Goal: Task Accomplishment & Management: Manage account settings

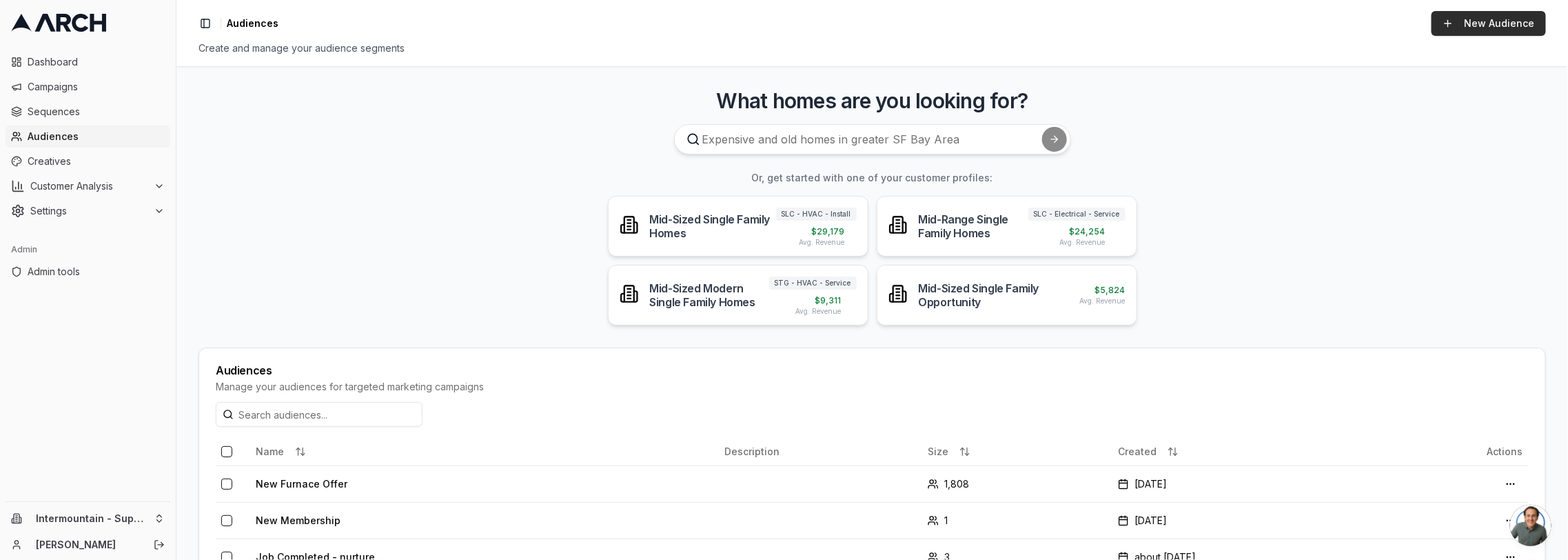
click at [1478, 19] on link "New Audience" at bounding box center [1489, 23] width 114 height 24
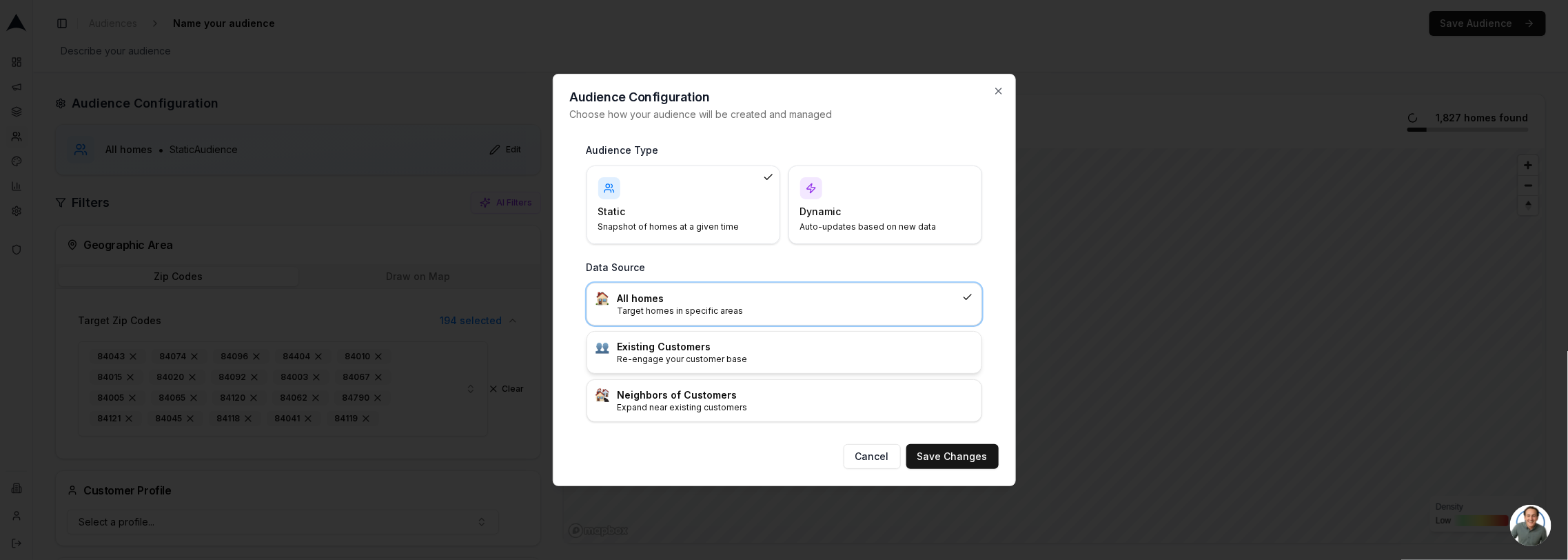
click at [918, 351] on h3 "Existing Customers" at bounding box center [795, 346] width 356 height 14
click at [936, 455] on button "Save Changes" at bounding box center [953, 456] width 93 height 24
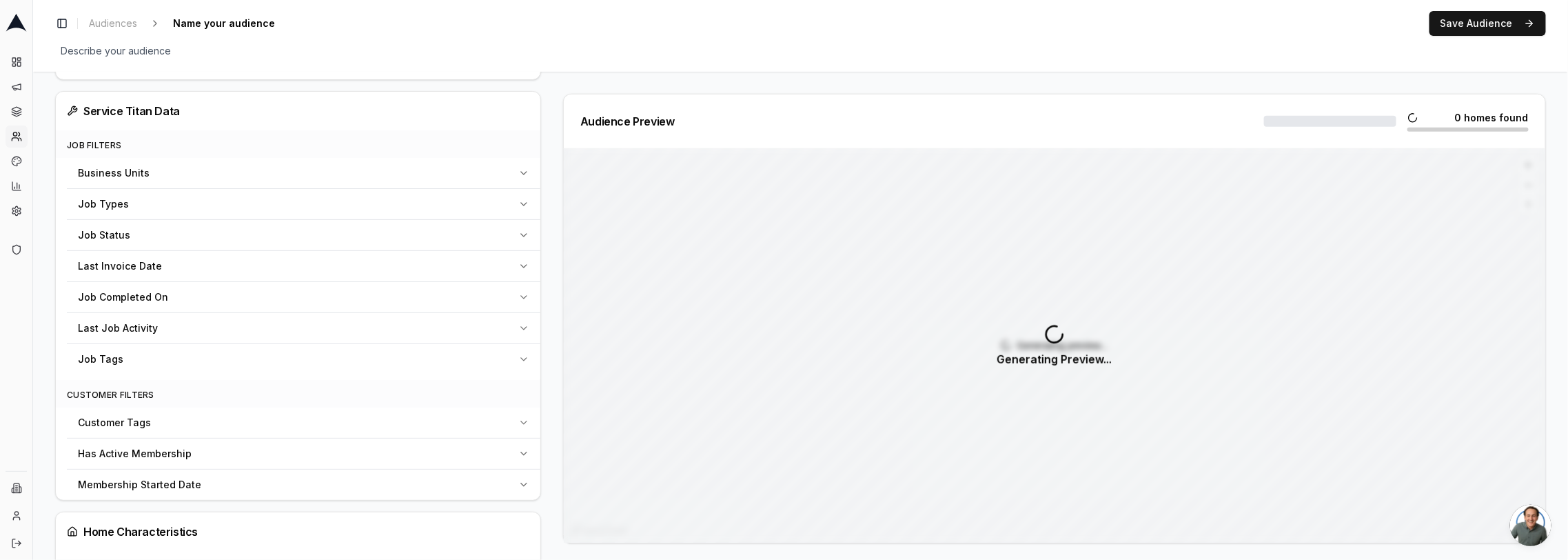
scroll to position [525, 0]
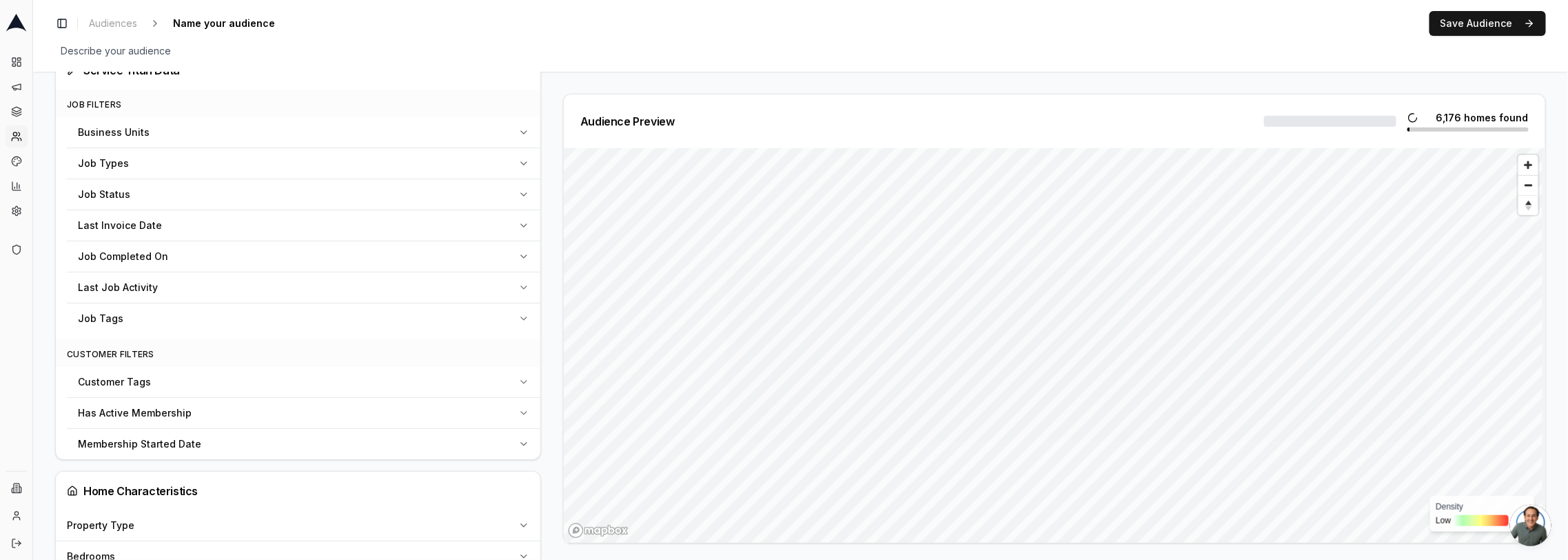
click at [173, 439] on span "Membership Started Date" at bounding box center [139, 444] width 123 height 14
click at [44, 329] on div "Audience Configuration Existing Customers • Static Audience Edit Filters AI Fil…" at bounding box center [801, 461] width 1535 height 1828
click at [82, 349] on span "Customer Filters" at bounding box center [110, 354] width 87 height 10
click at [82, 349] on span "Customer Filters" at bounding box center [110, 354] width 87 height 10
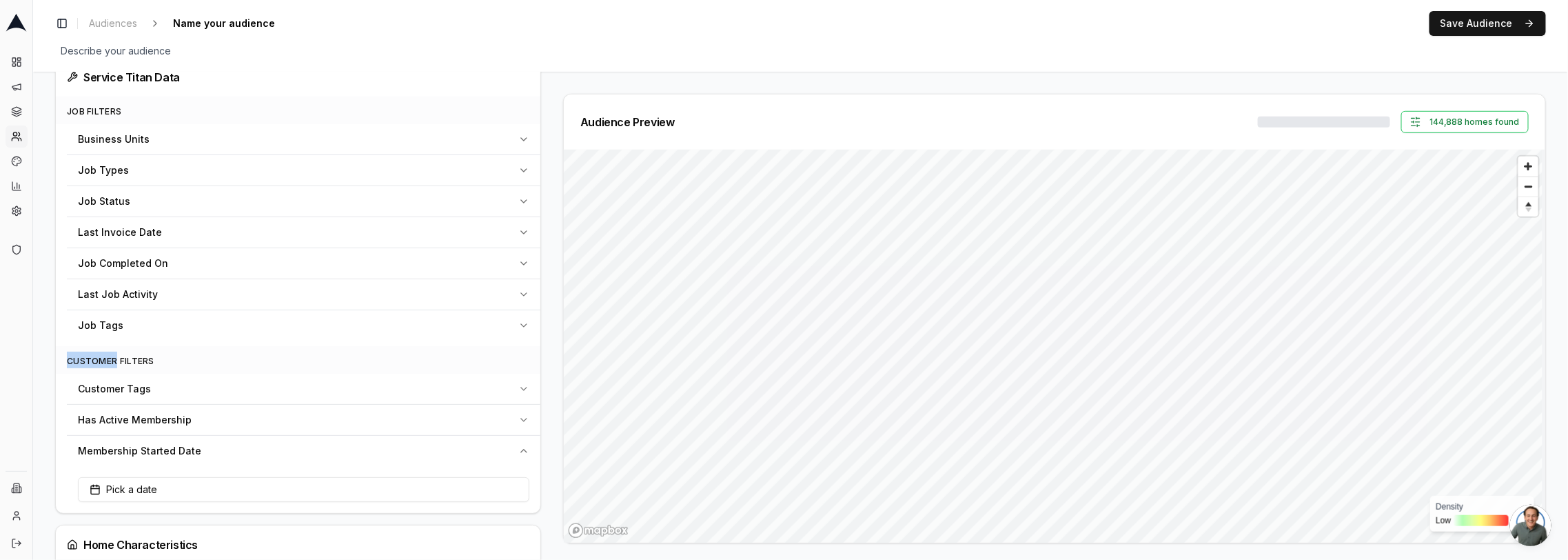
scroll to position [408, 0]
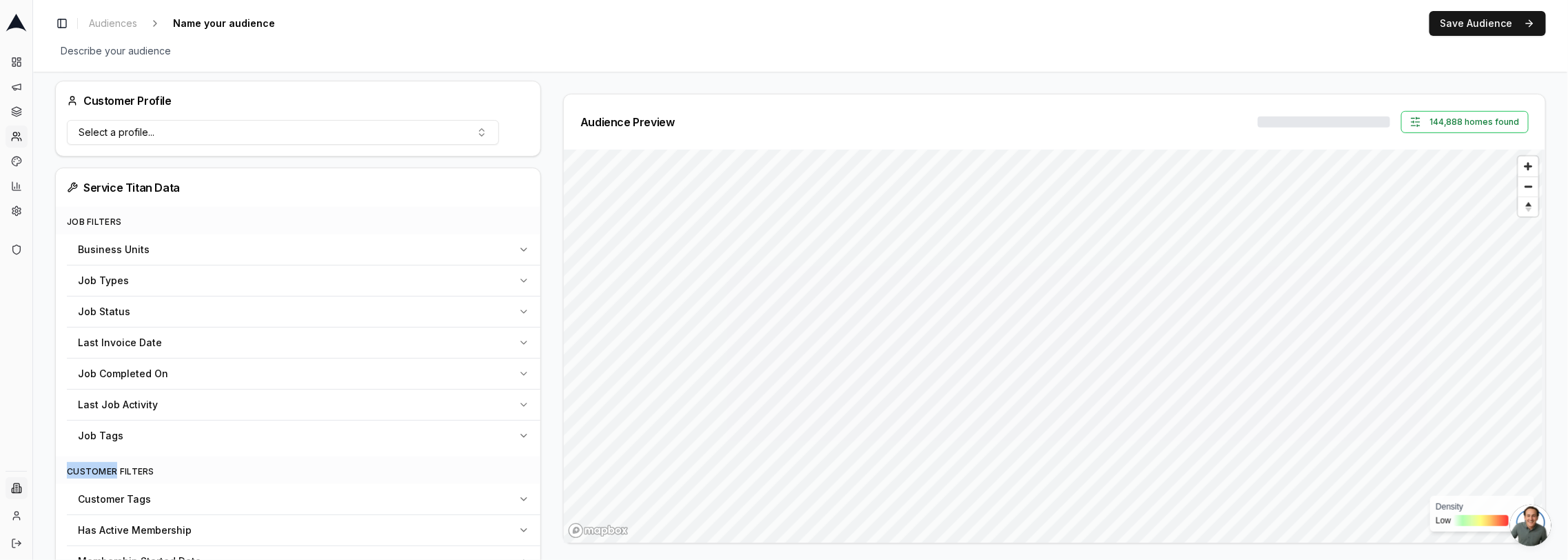
click at [15, 487] on html "Dashboard Campaigns Sequences Audiences Creatives Customer Analysis Settings Ad…" at bounding box center [784, 280] width 1568 height 560
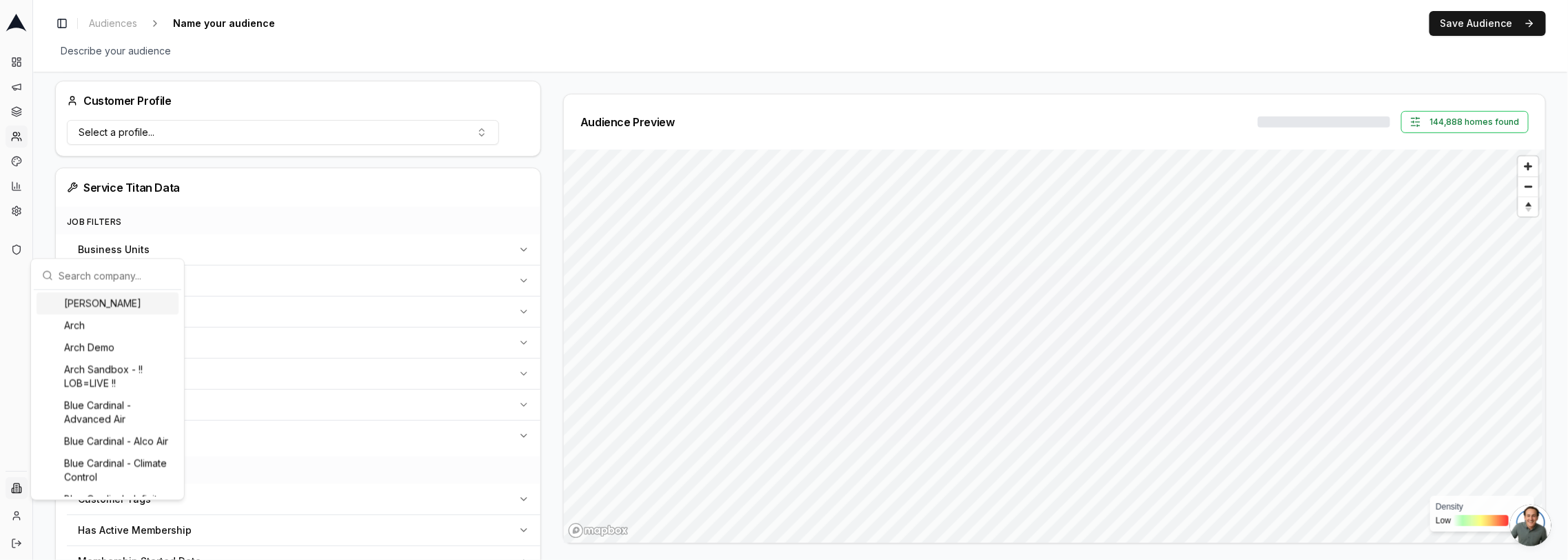
click at [120, 274] on input "text" at bounding box center [116, 274] width 114 height 27
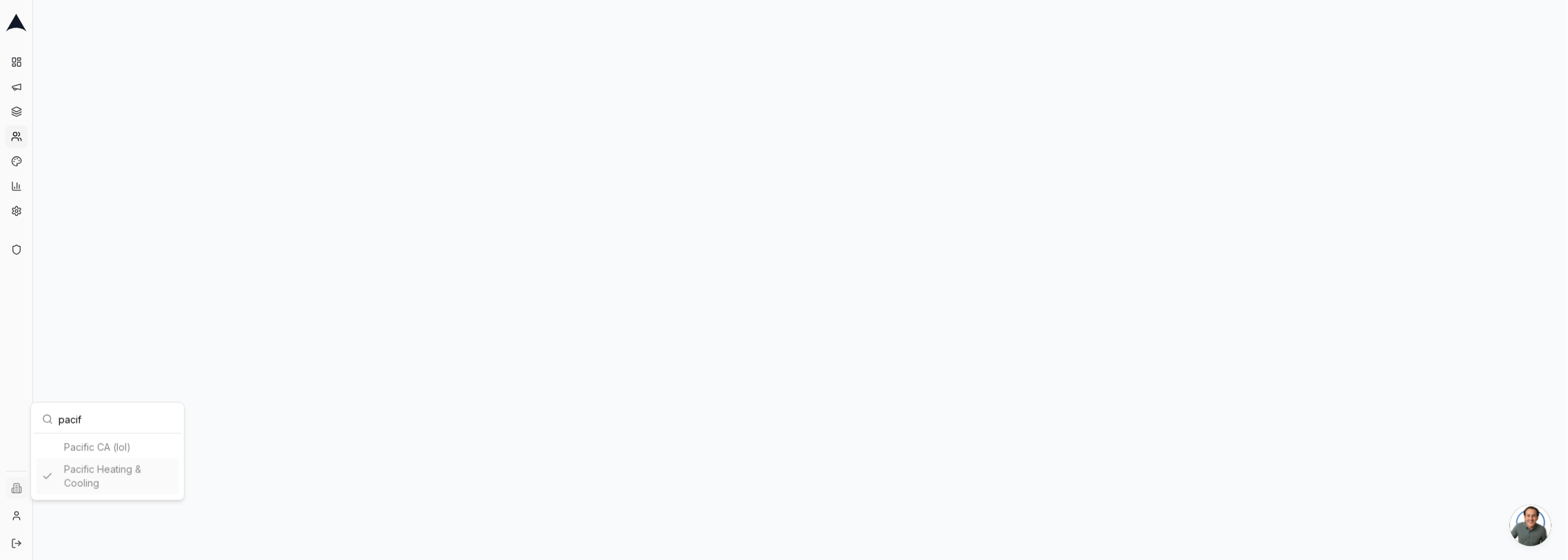
type input "pacif"
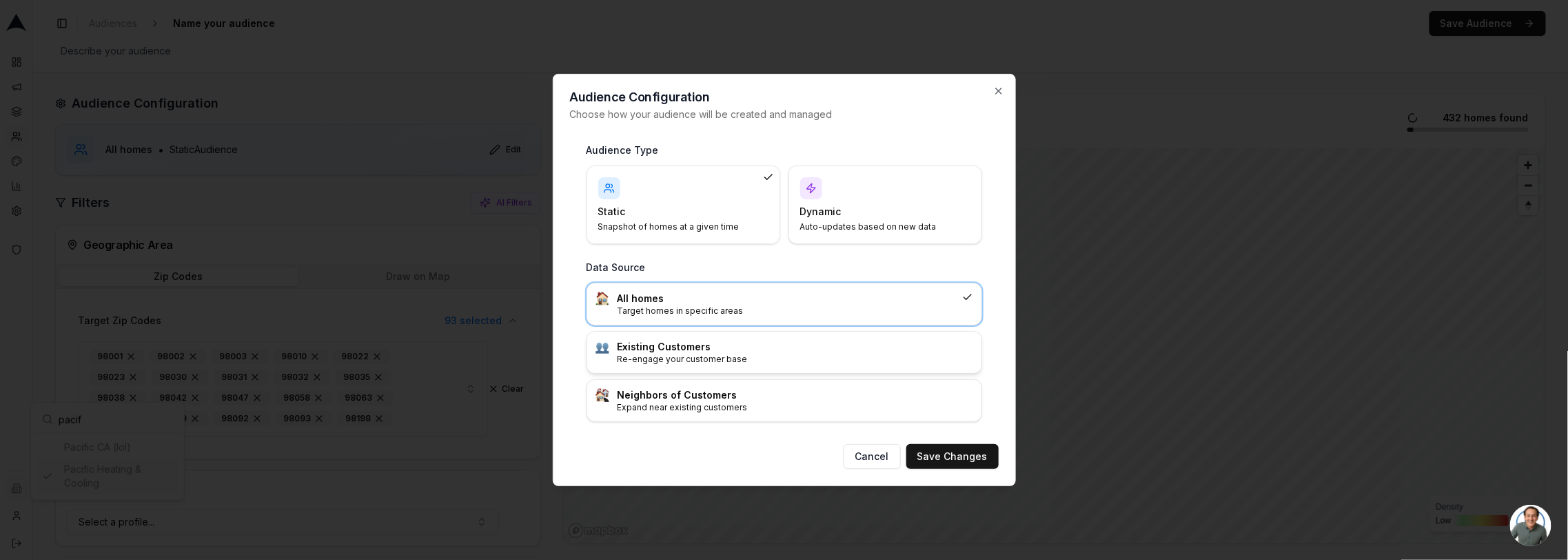
click at [781, 363] on p "Re-engage your customer base" at bounding box center [795, 359] width 356 height 11
click at [973, 457] on button "Save Changes" at bounding box center [953, 456] width 93 height 24
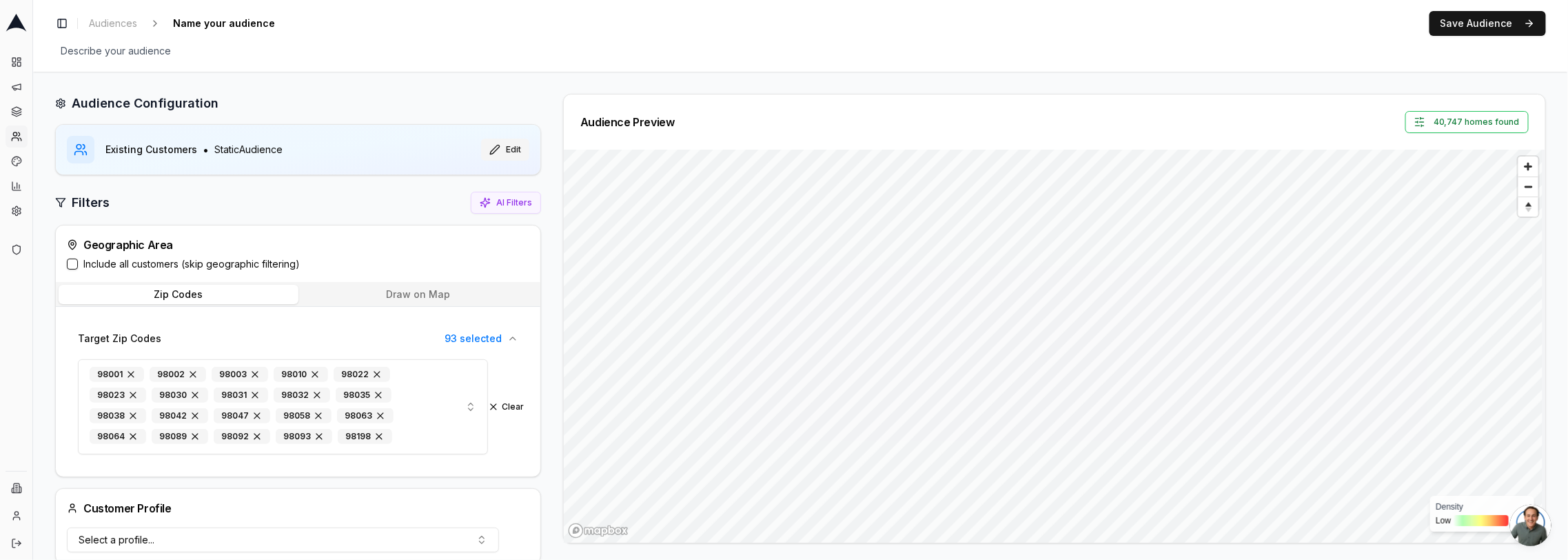
click at [510, 148] on button "Edit" at bounding box center [505, 150] width 48 height 22
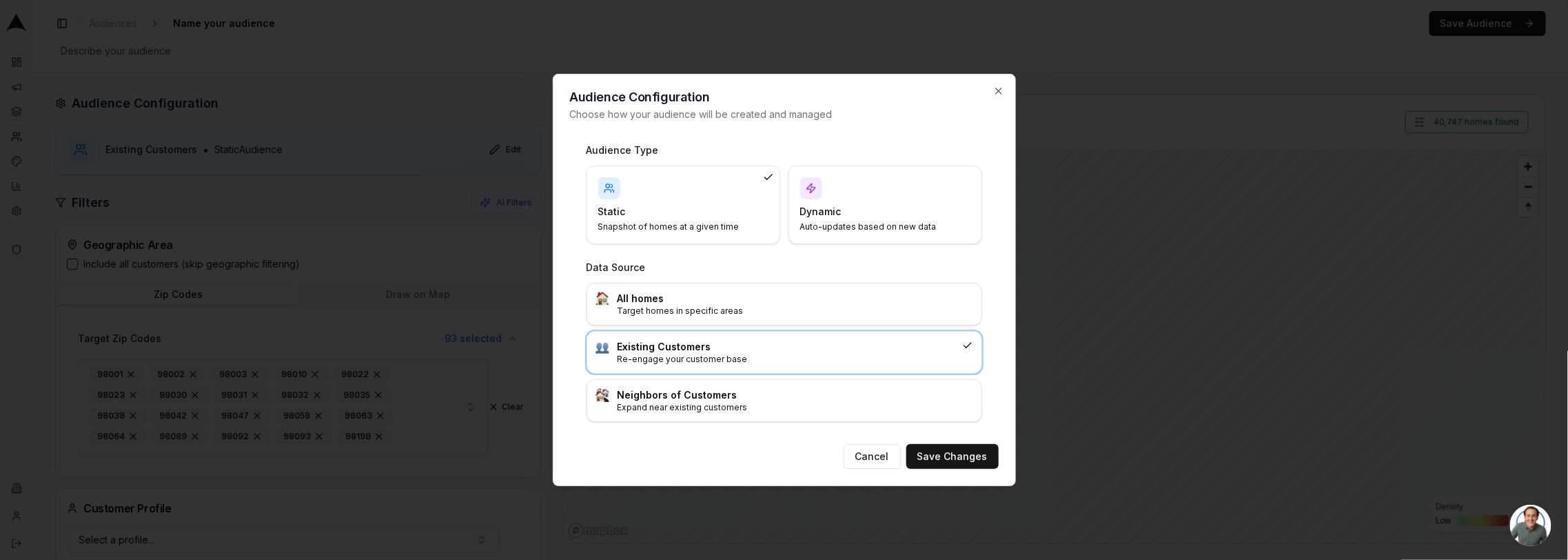
click at [832, 216] on h4 "Dynamic" at bounding box center [876, 211] width 153 height 14
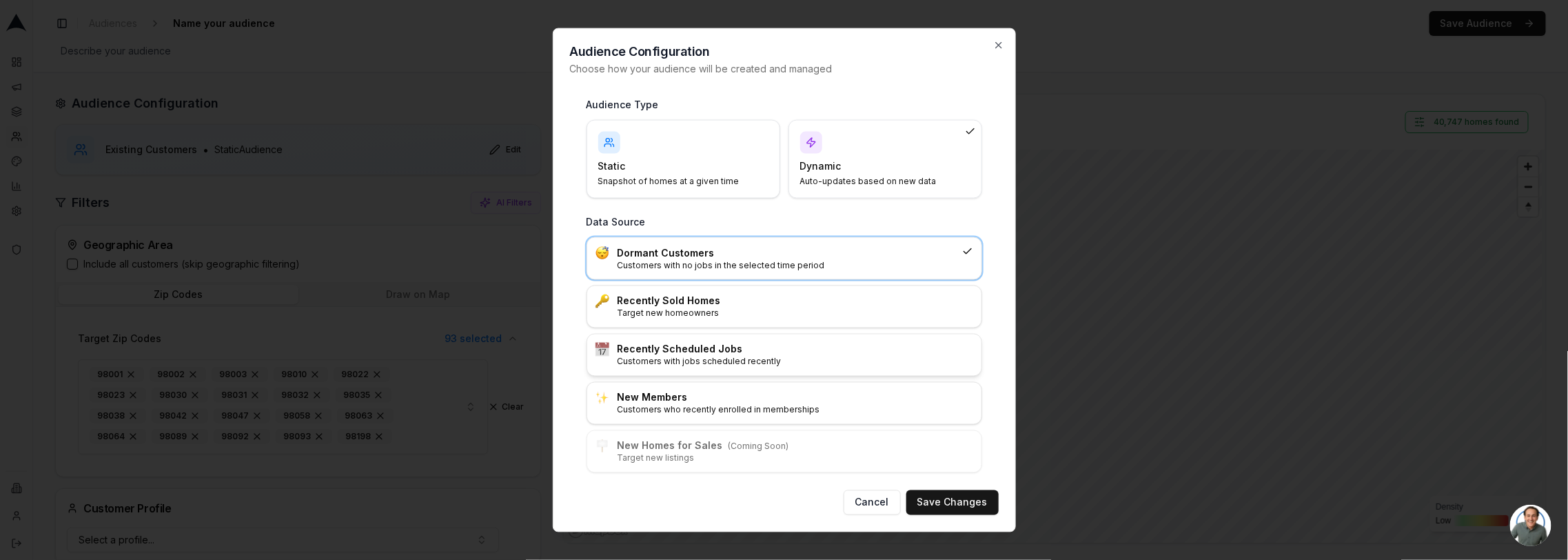
scroll to position [78, 0]
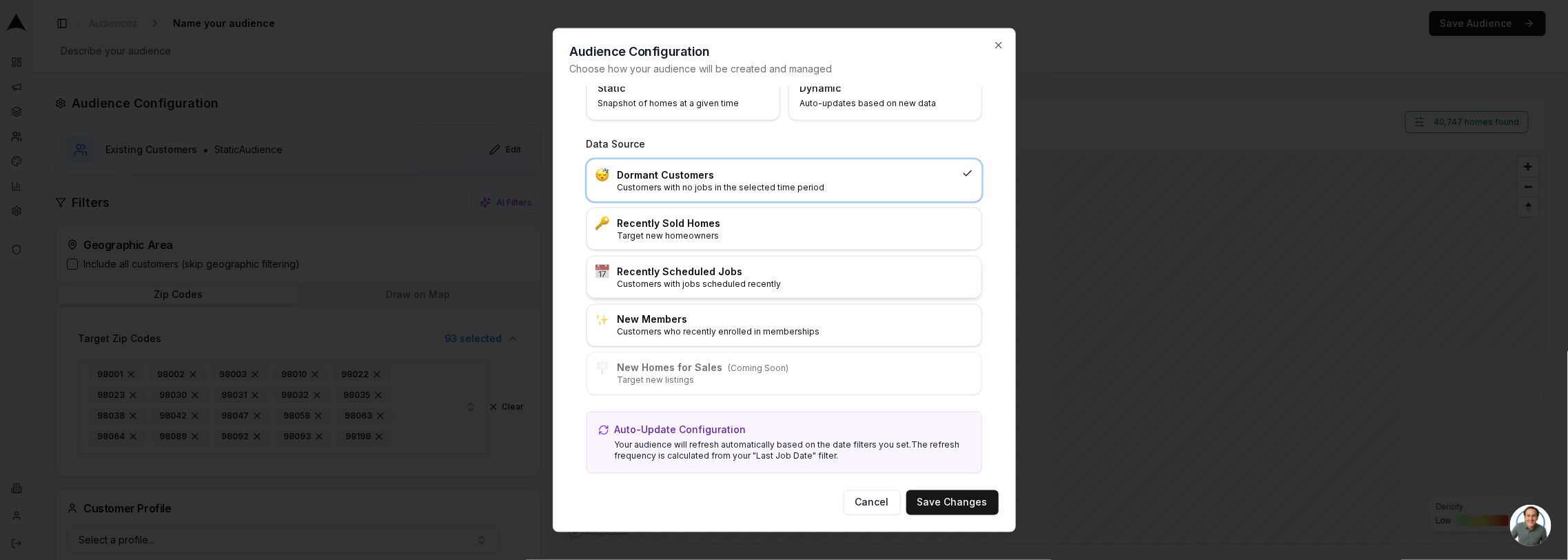
click at [704, 265] on h3 "Recently Scheduled Jobs" at bounding box center [795, 271] width 356 height 14
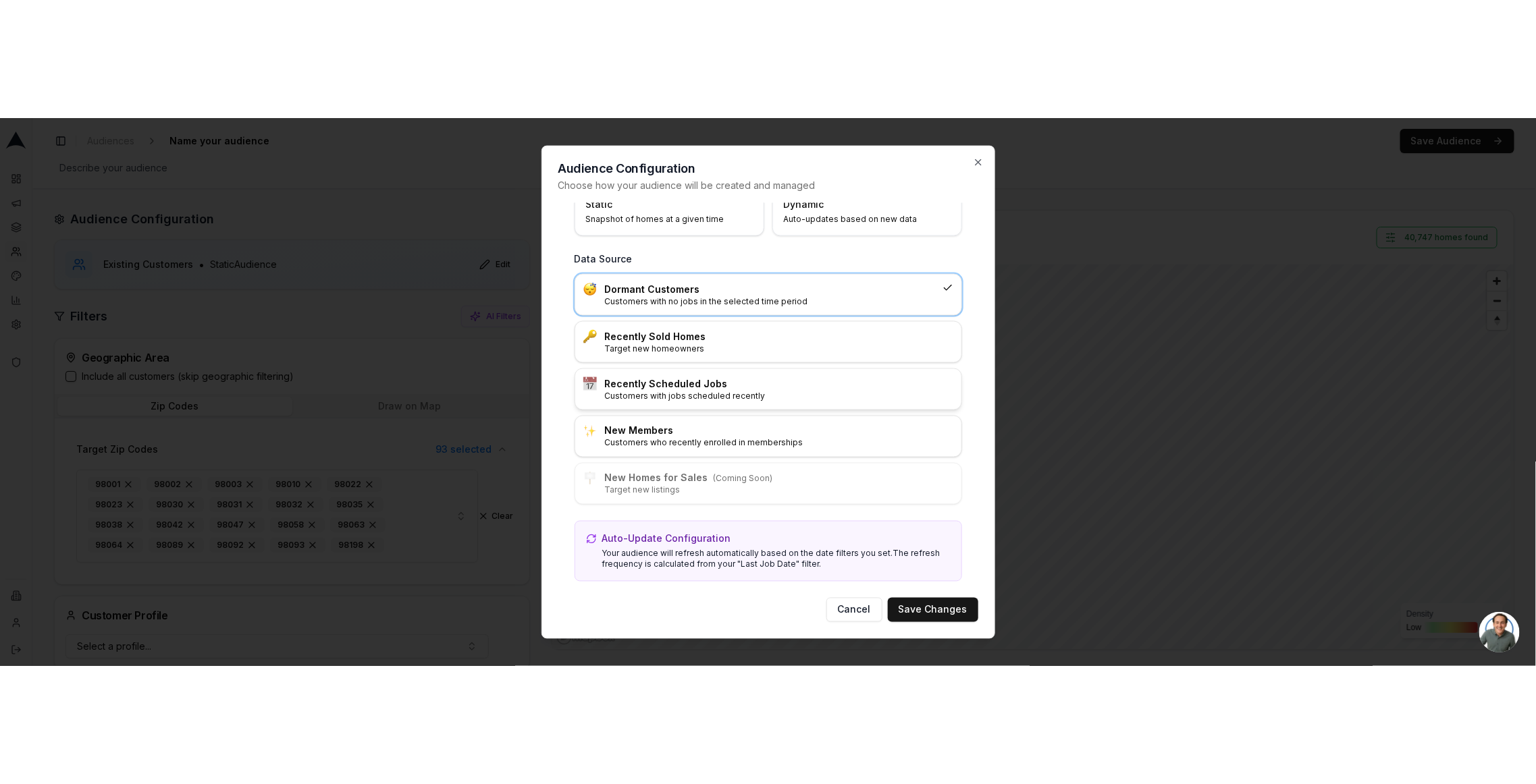
scroll to position [65, 0]
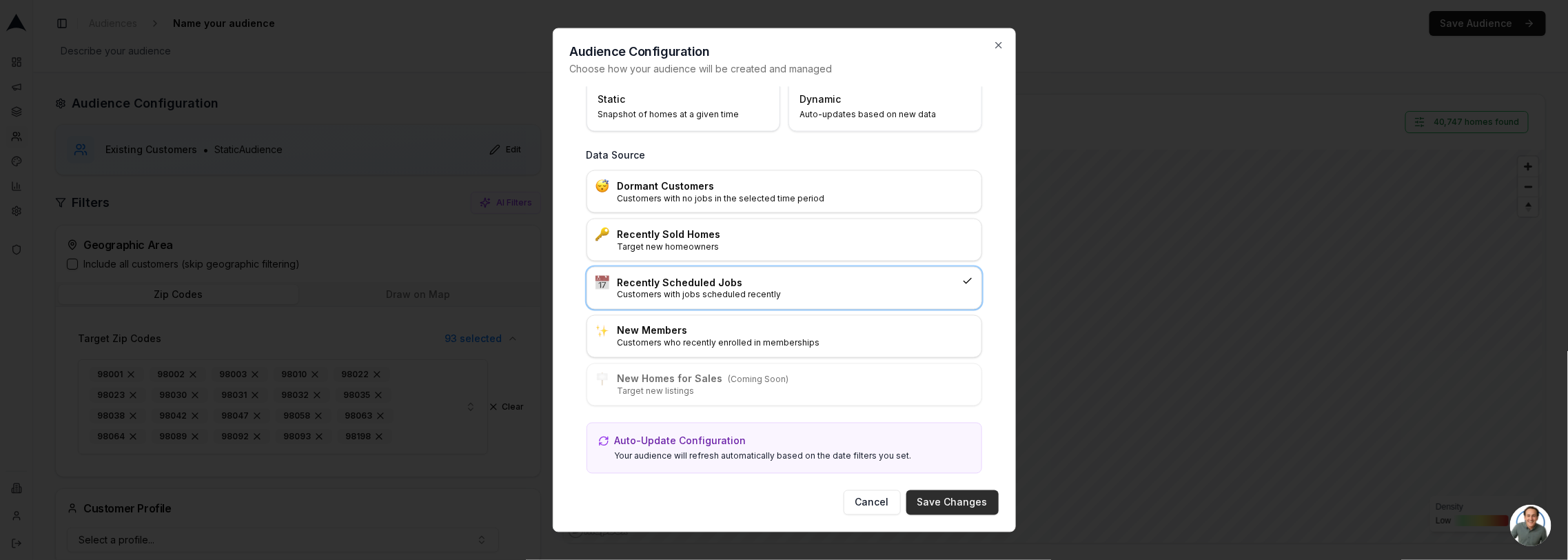
click at [952, 498] on button "Save Changes" at bounding box center [953, 501] width 93 height 24
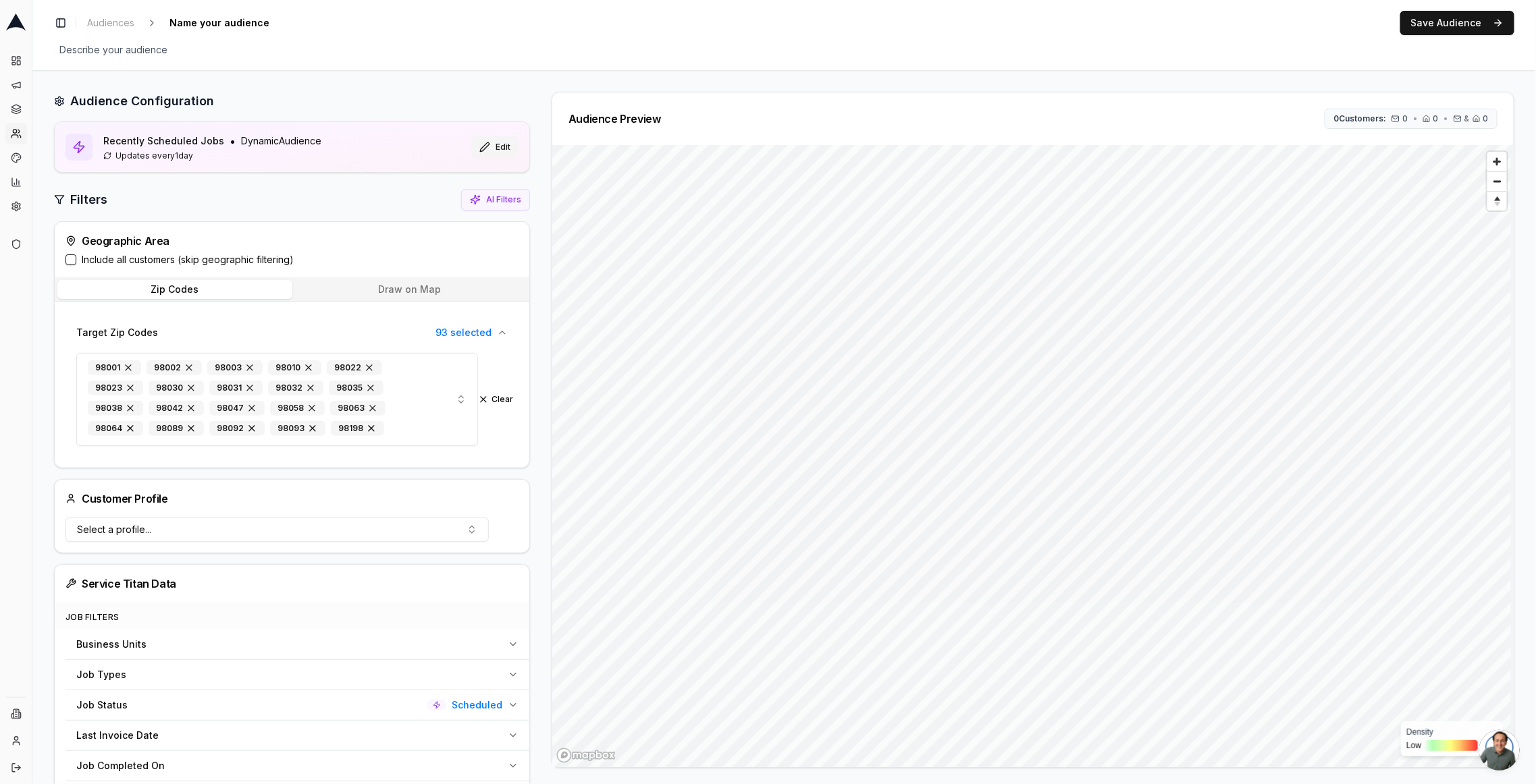
click at [508, 149] on button "Edit" at bounding box center [495, 147] width 47 height 22
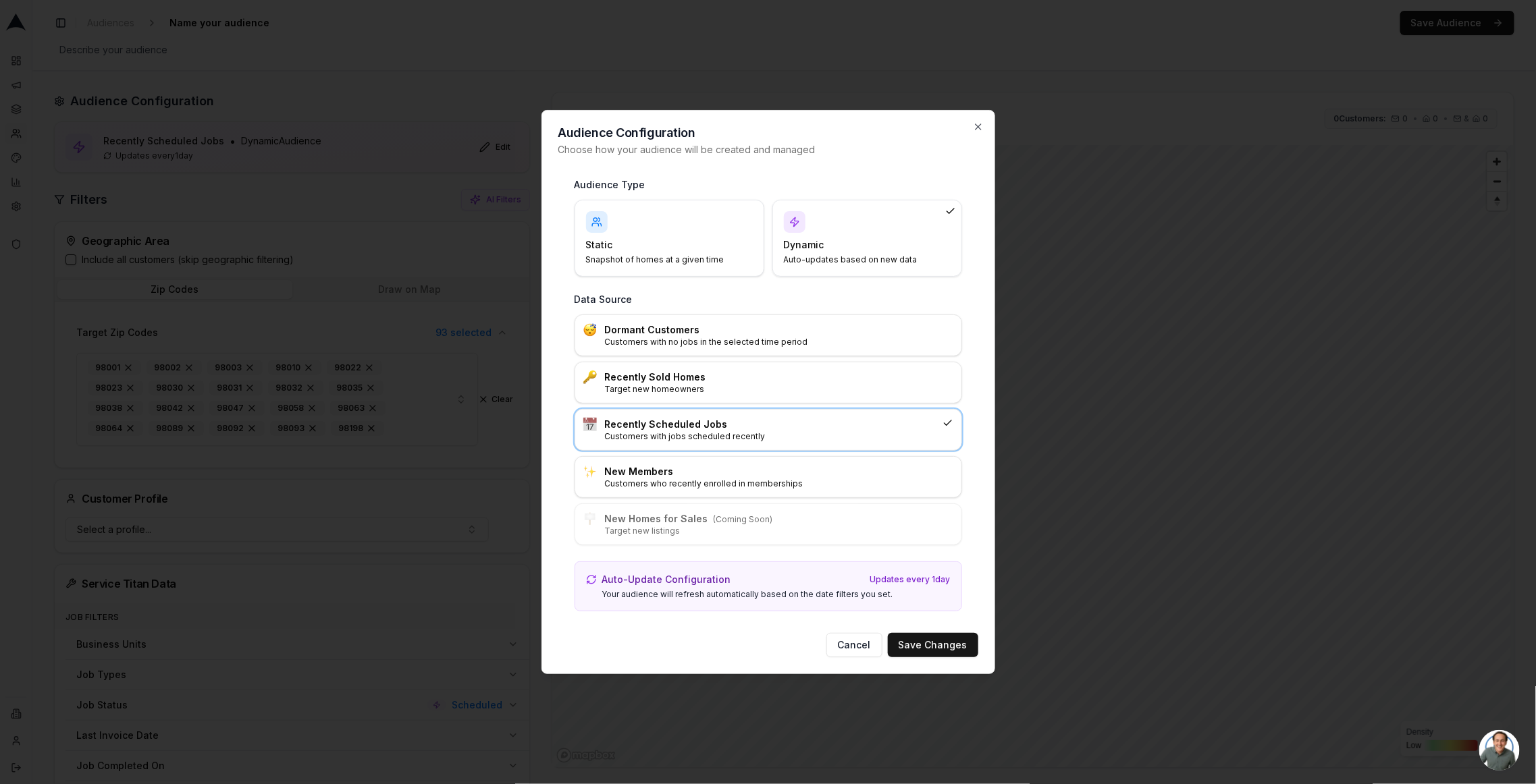
click at [743, 237] on div "Static Snapshot of homes at a given time" at bounding box center [670, 238] width 167 height 54
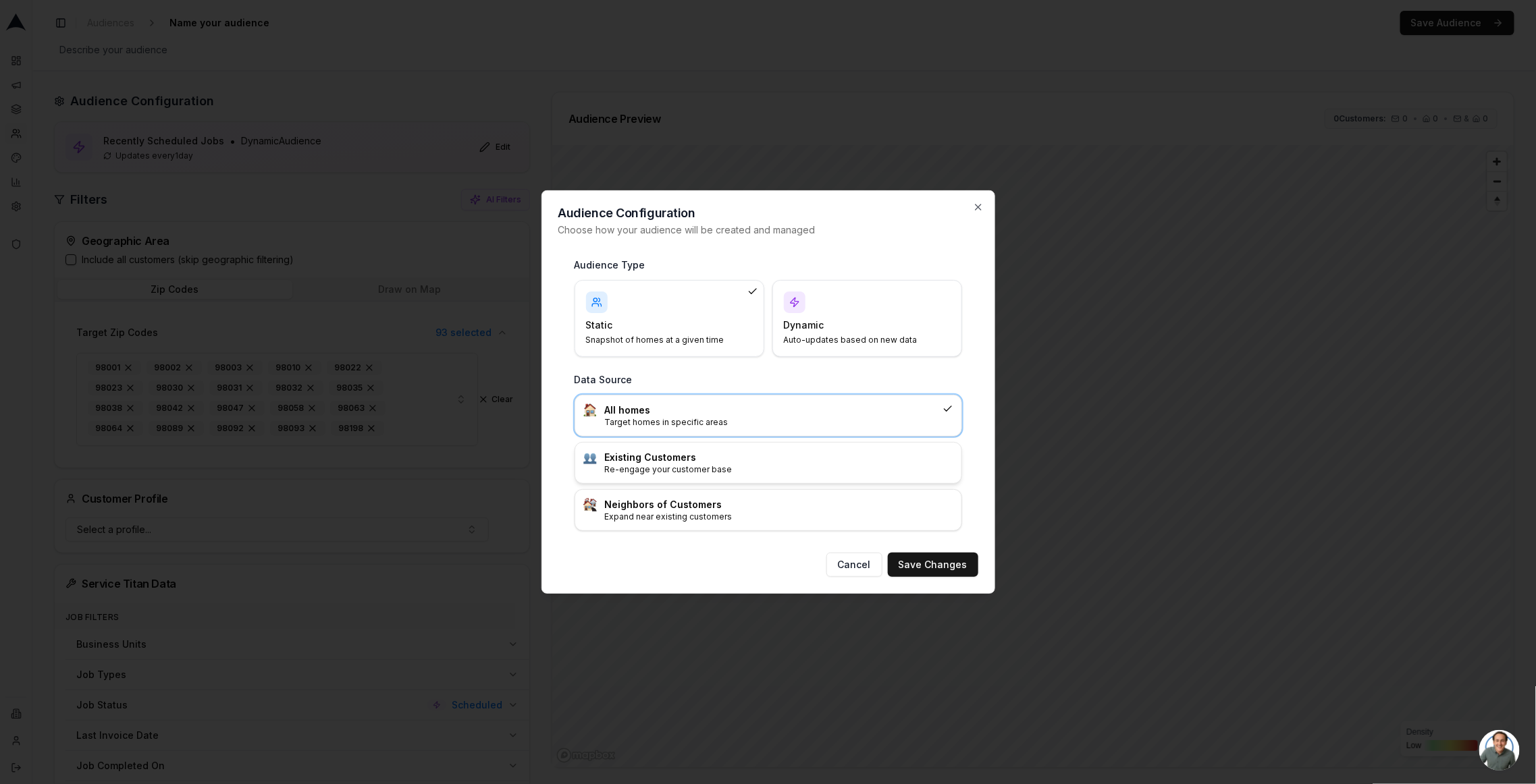
click at [715, 459] on h3 "Existing Customers" at bounding box center [779, 457] width 349 height 14
click at [821, 303] on div "Dynamic Auto-updates based on new data" at bounding box center [867, 319] width 167 height 54
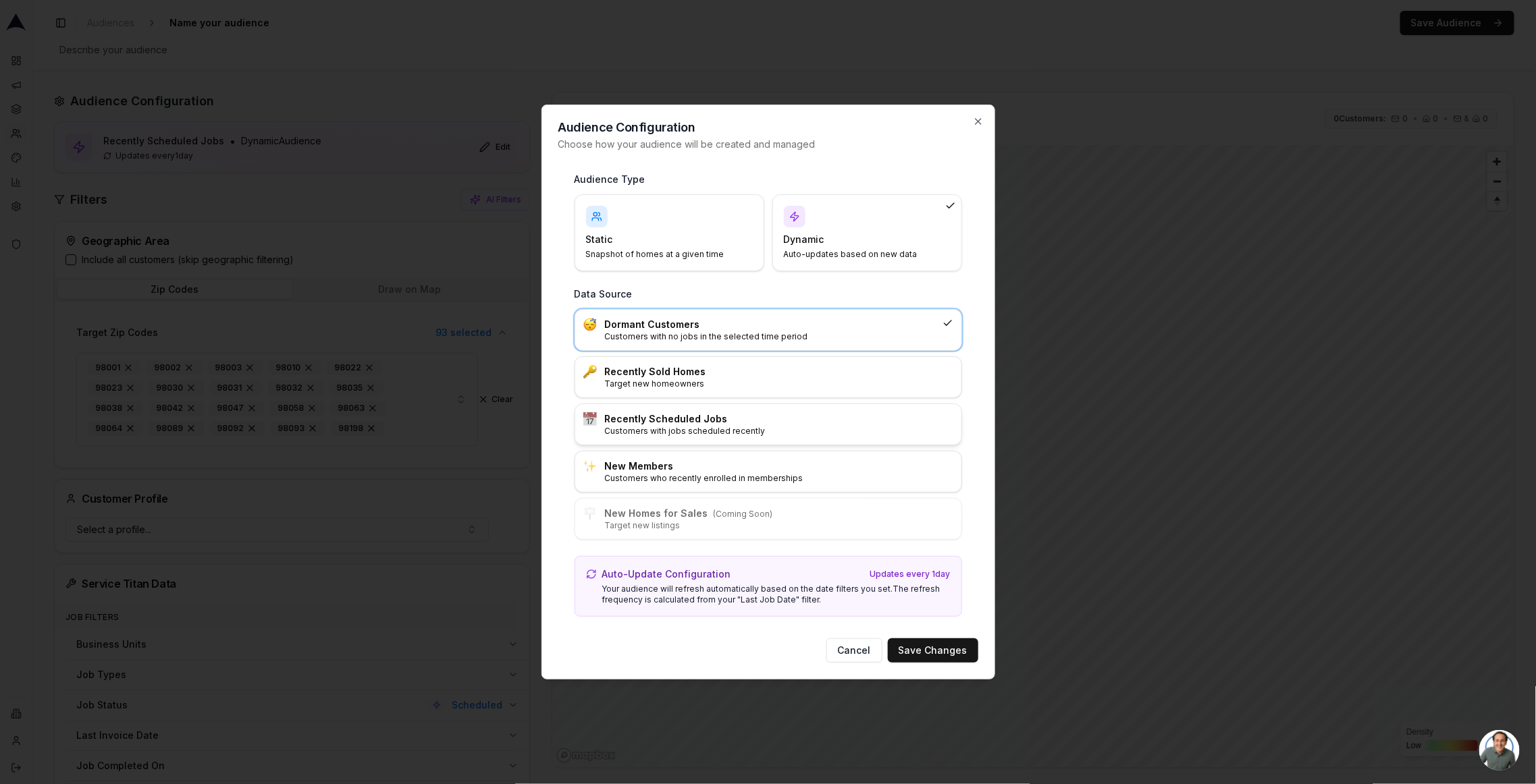
click at [763, 428] on p "Customers with jobs scheduled recently" at bounding box center [779, 431] width 349 height 11
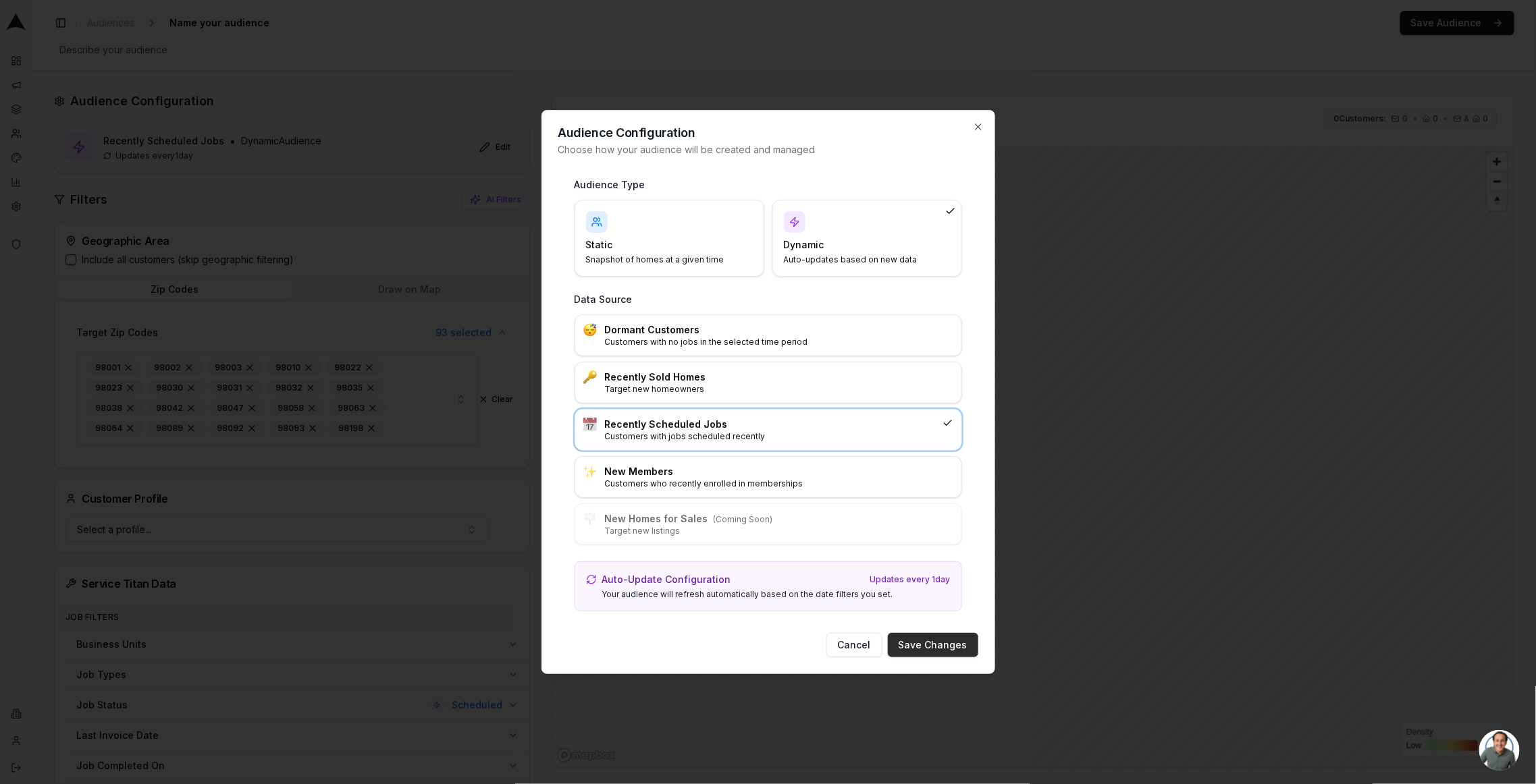
click at [934, 547] on button "Save Changes" at bounding box center [933, 645] width 91 height 24
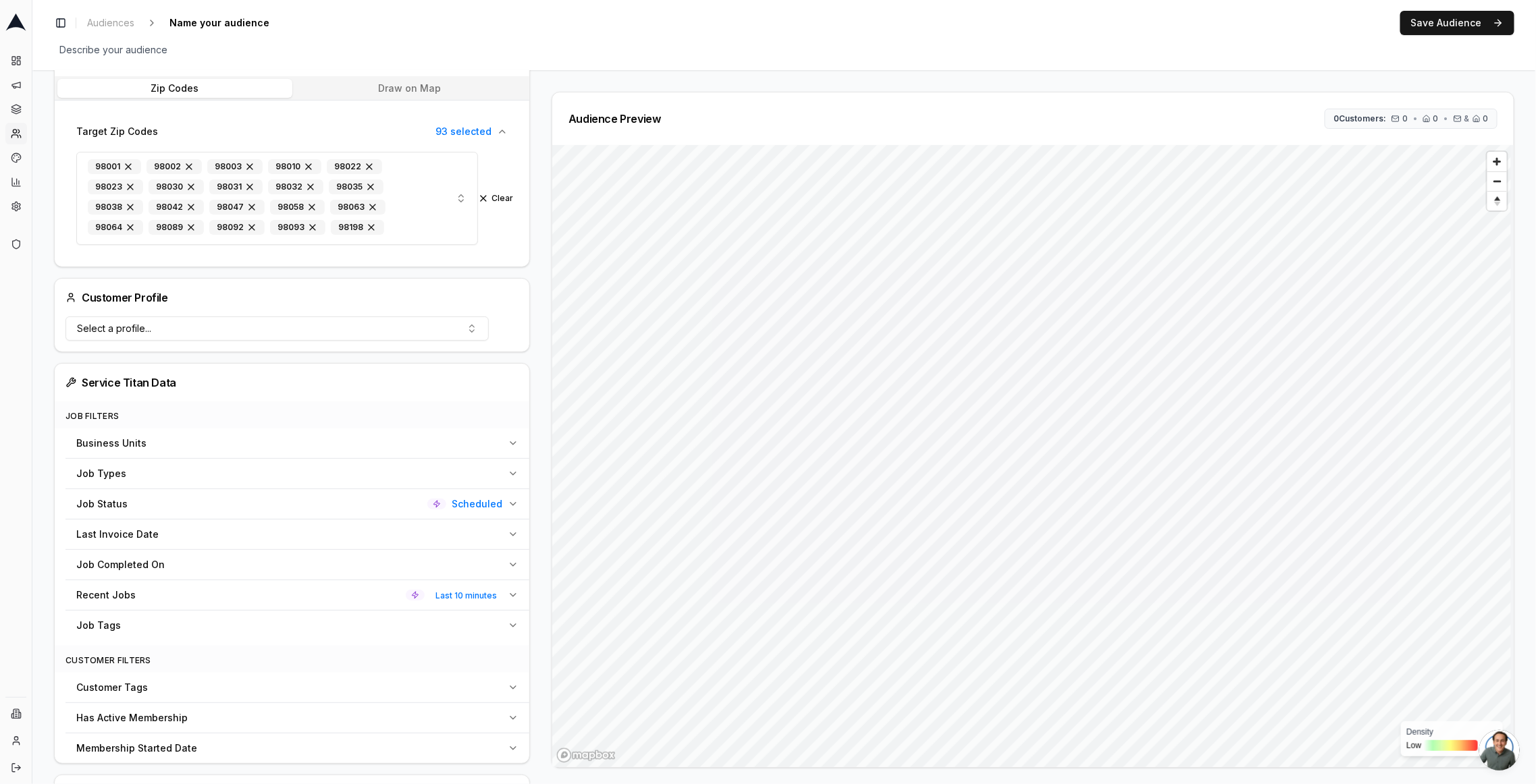
scroll to position [262, 0]
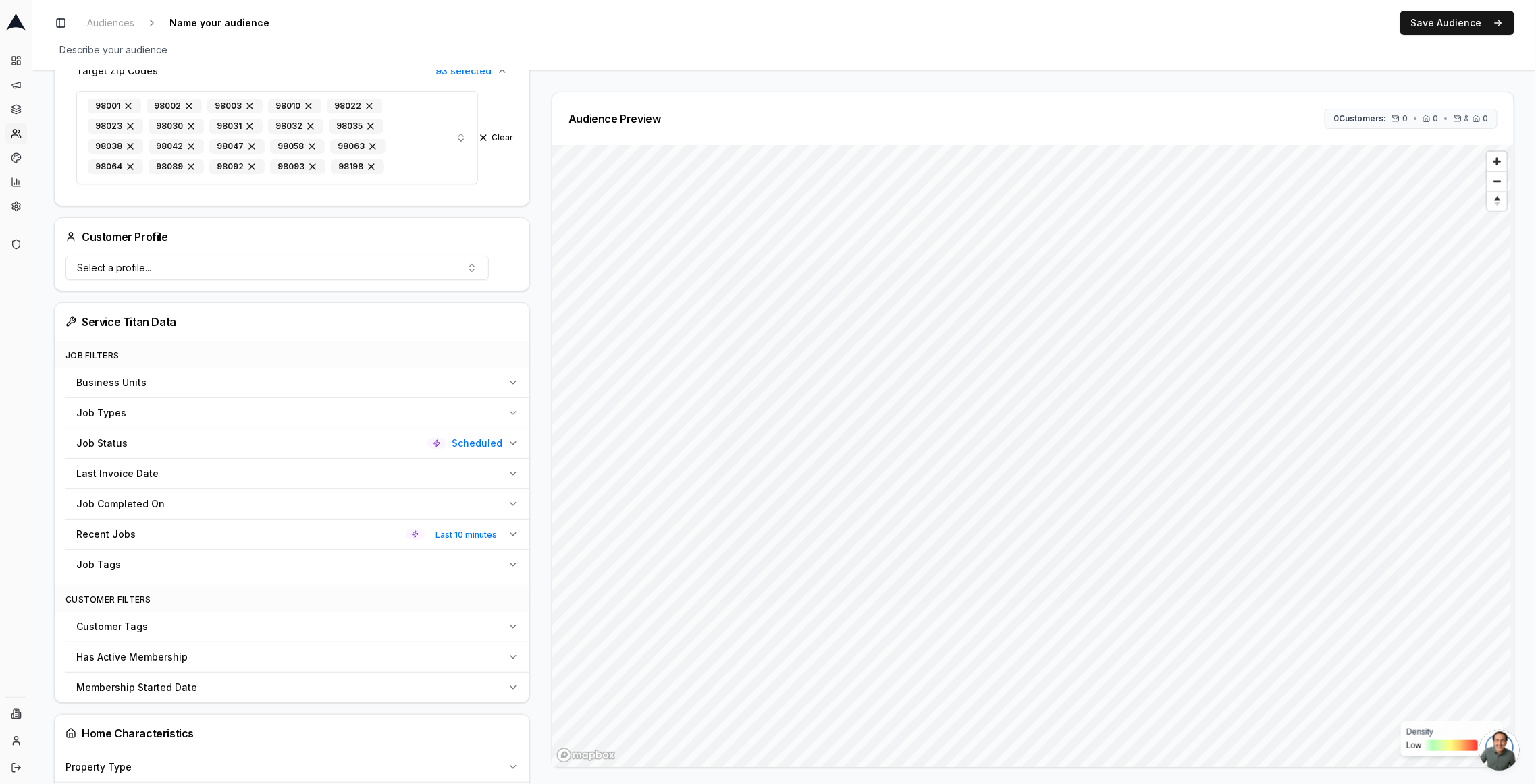
click at [502, 430] on button "Job Status Scheduled" at bounding box center [297, 443] width 464 height 30
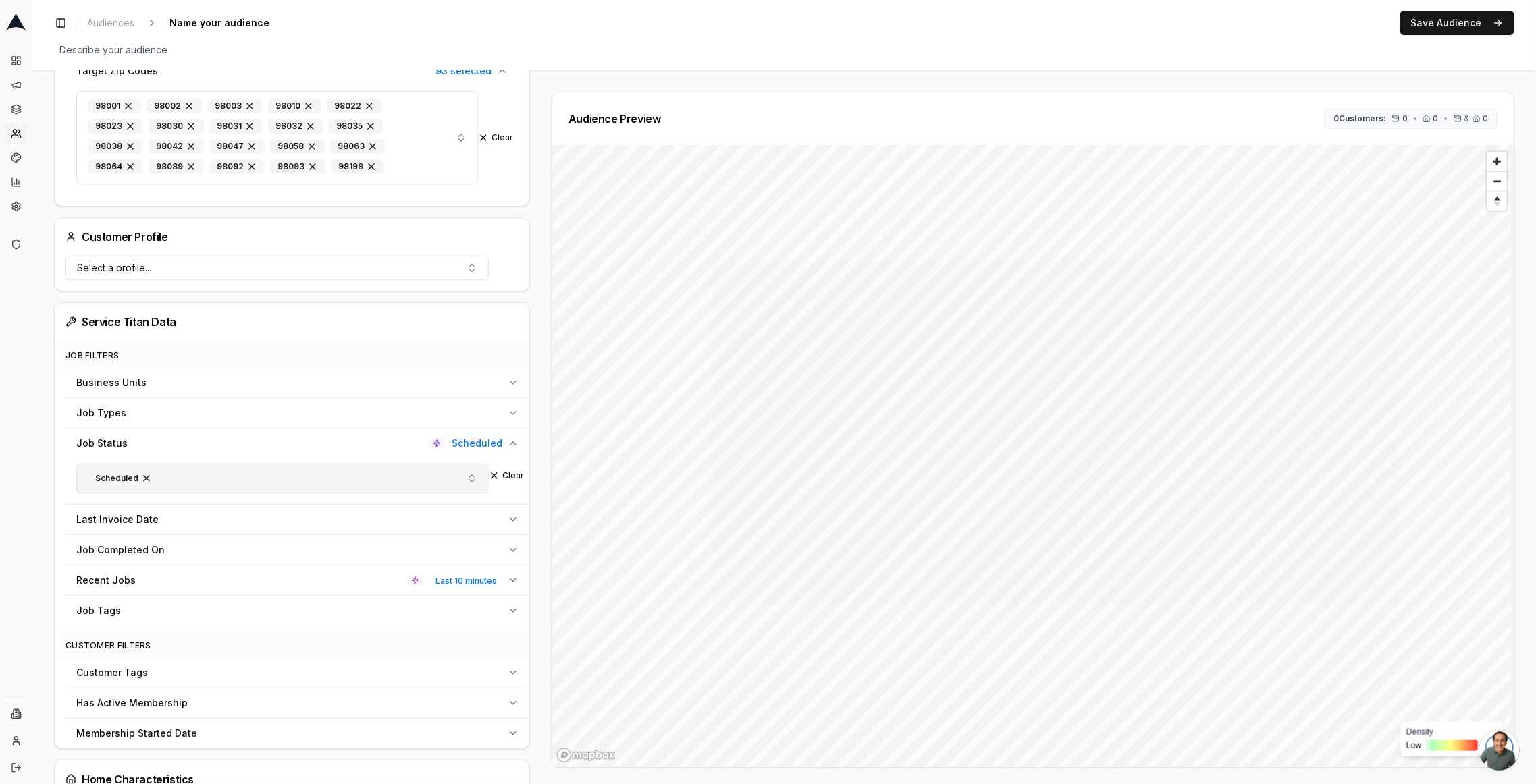
click at [429, 484] on button "Scheduled" at bounding box center [283, 478] width 413 height 30
click at [150, 547] on div "Completed" at bounding box center [282, 582] width 405 height 22
click at [142, 474] on span "button" at bounding box center [146, 478] width 11 height 11
click at [538, 428] on div "Audience Configuration Recently Scheduled Jobs • Dynamic Audience Updates every…" at bounding box center [297, 703] width 487 height 1747
click at [480, 547] on span "Last 10 minutes" at bounding box center [466, 580] width 72 height 15
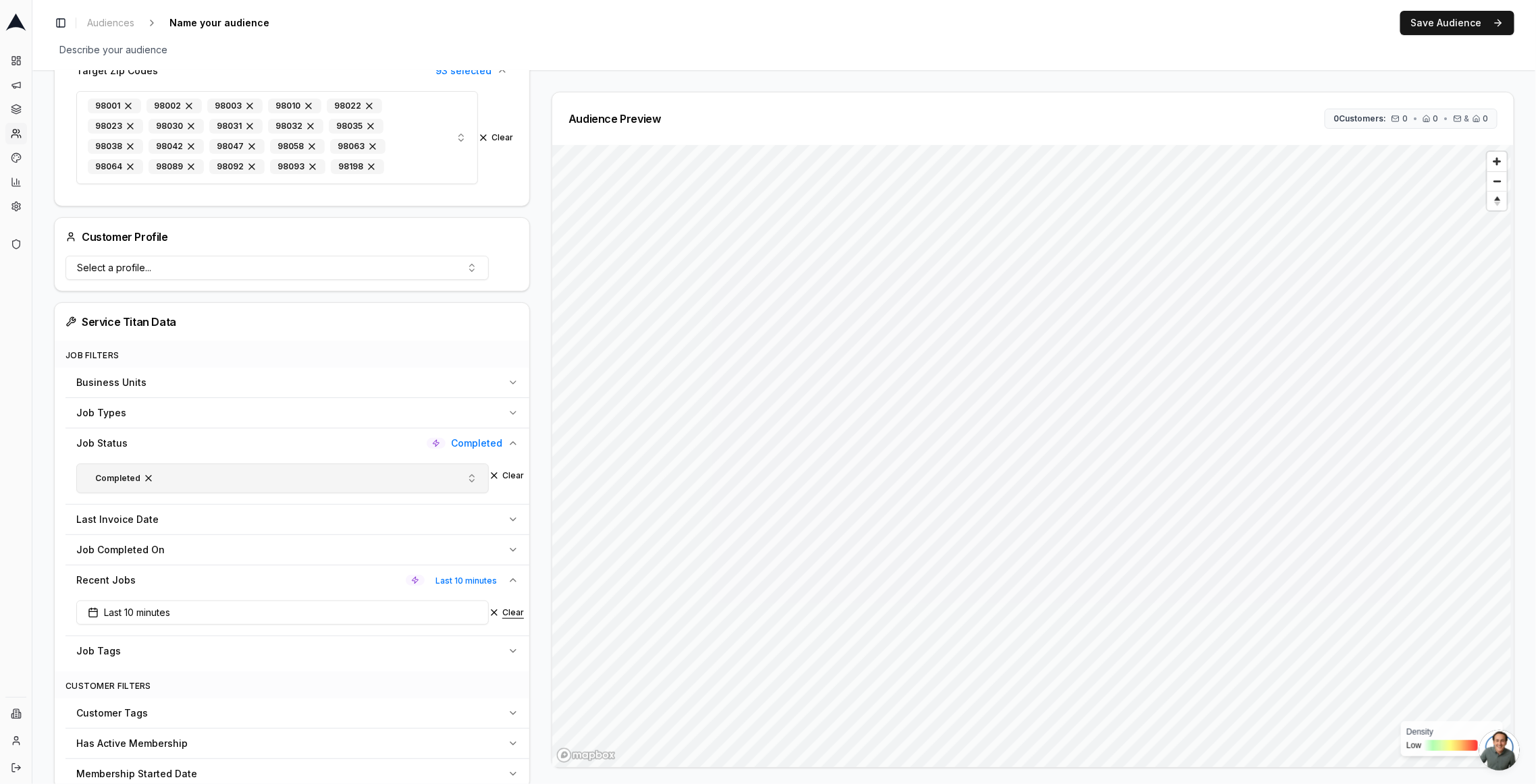
click at [489, 547] on button "Clear" at bounding box center [506, 613] width 35 height 11
click at [508, 544] on icon "button" at bounding box center [513, 550] width 11 height 11
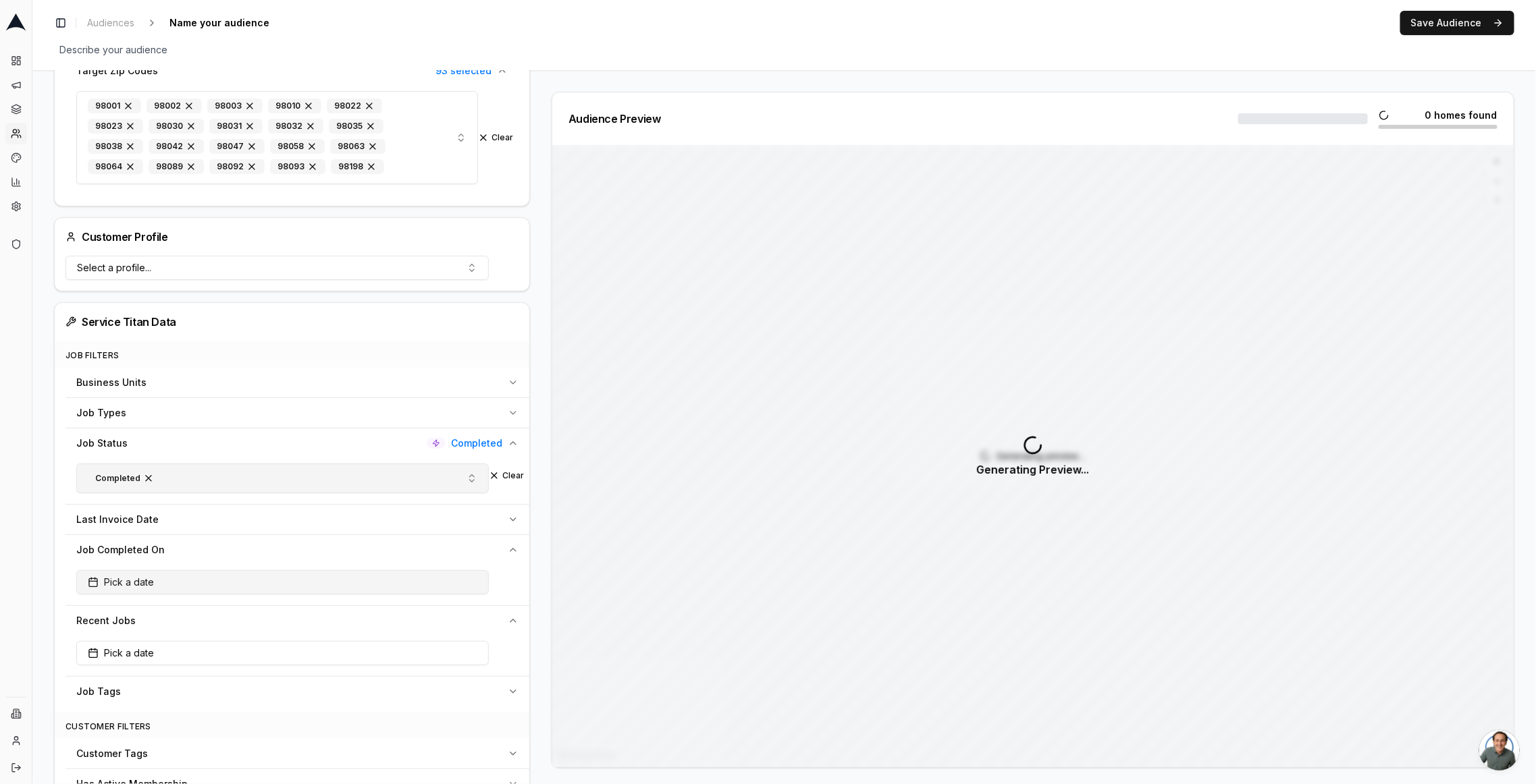
click at [157, 547] on button "Pick a date" at bounding box center [283, 582] width 413 height 24
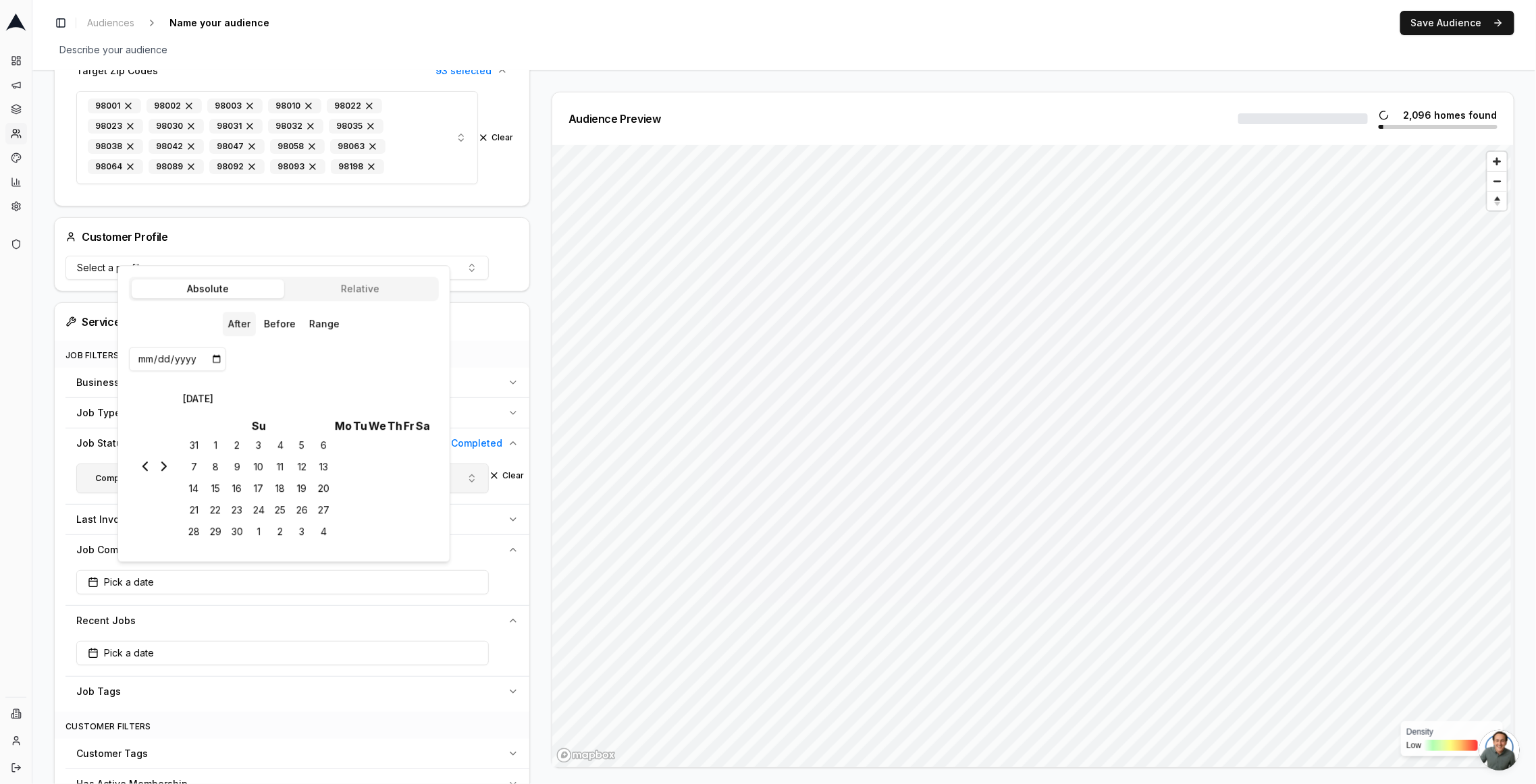
click at [334, 287] on body "Dashboard Campaigns Sequences Audiences Creatives Customer Analysis Settings Ad…" at bounding box center [768, 392] width 1536 height 784
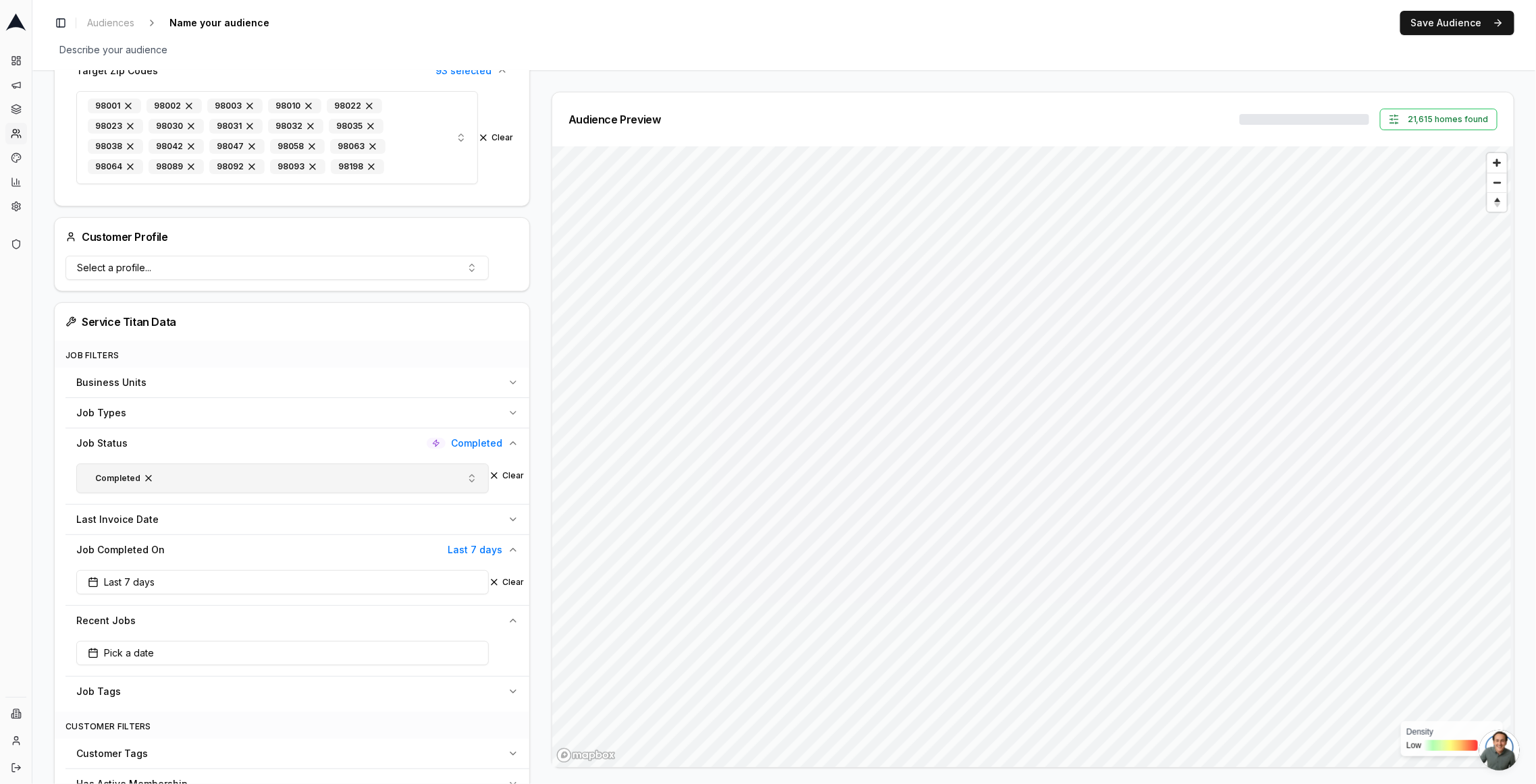
click at [531, 486] on div "Audience Configuration Recently Scheduled Jobs • Dynamic Audience Updates every…" at bounding box center [297, 744] width 487 height 1828
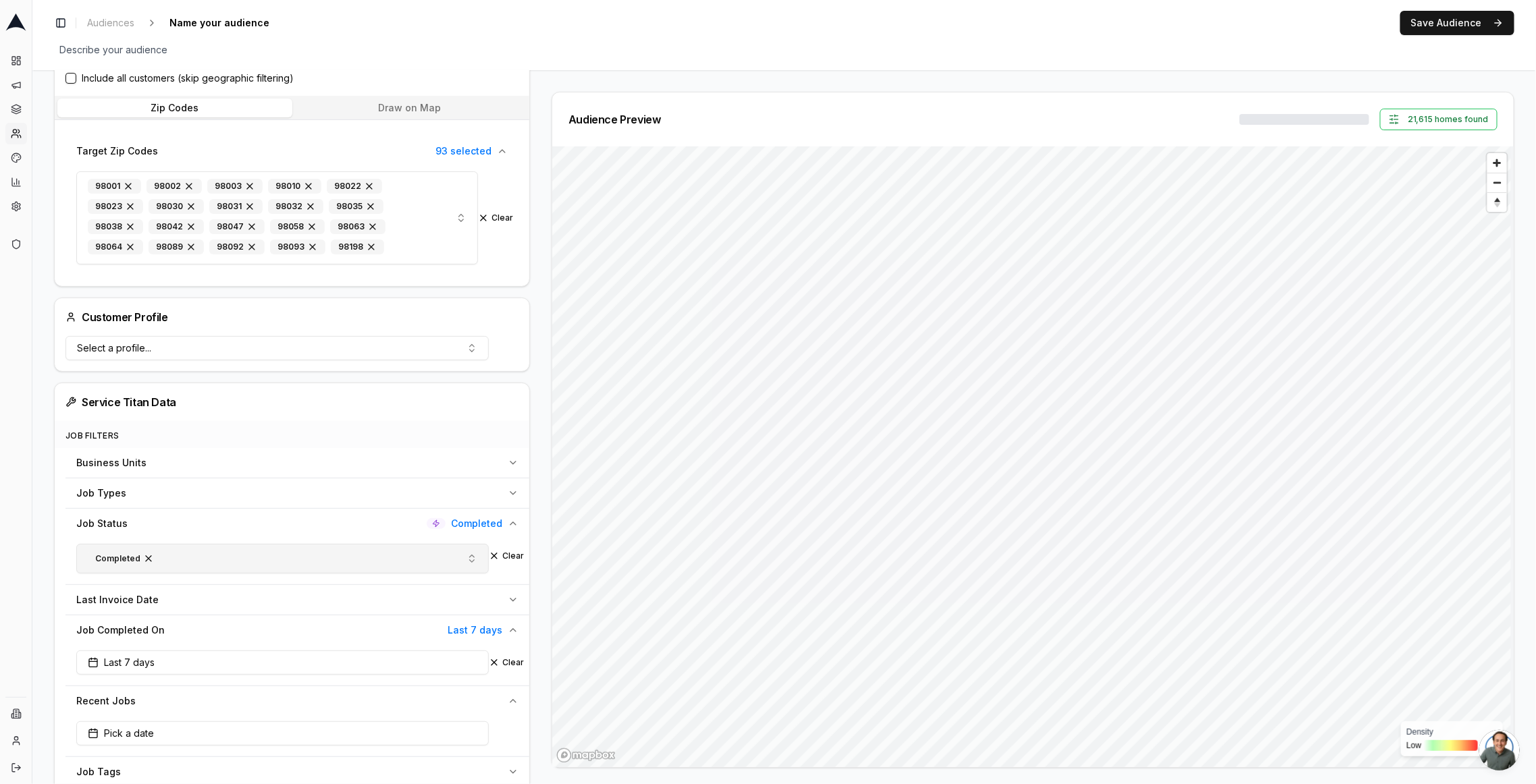
scroll to position [306, 0]
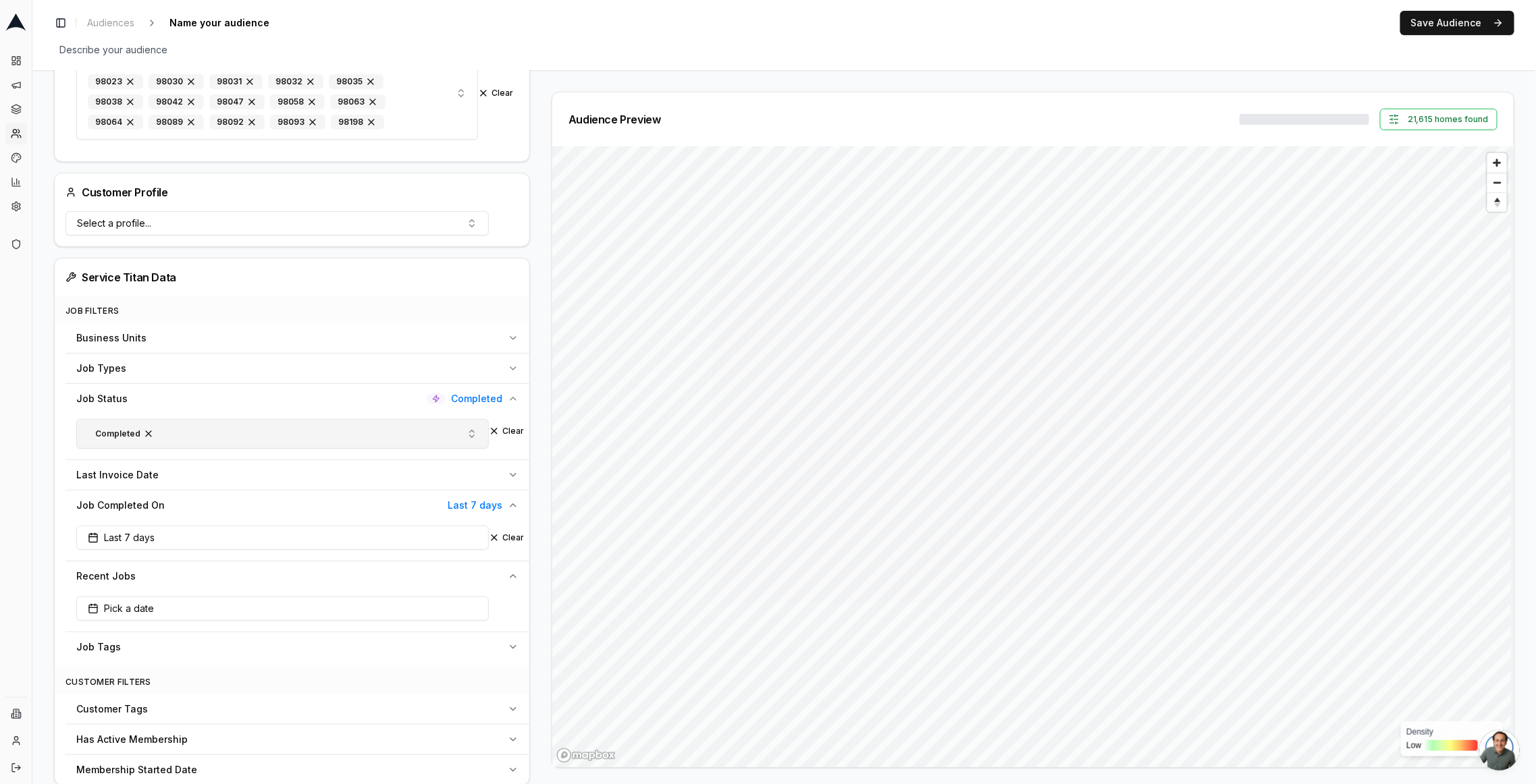
click at [386, 343] on button "Business Units" at bounding box center [297, 338] width 464 height 30
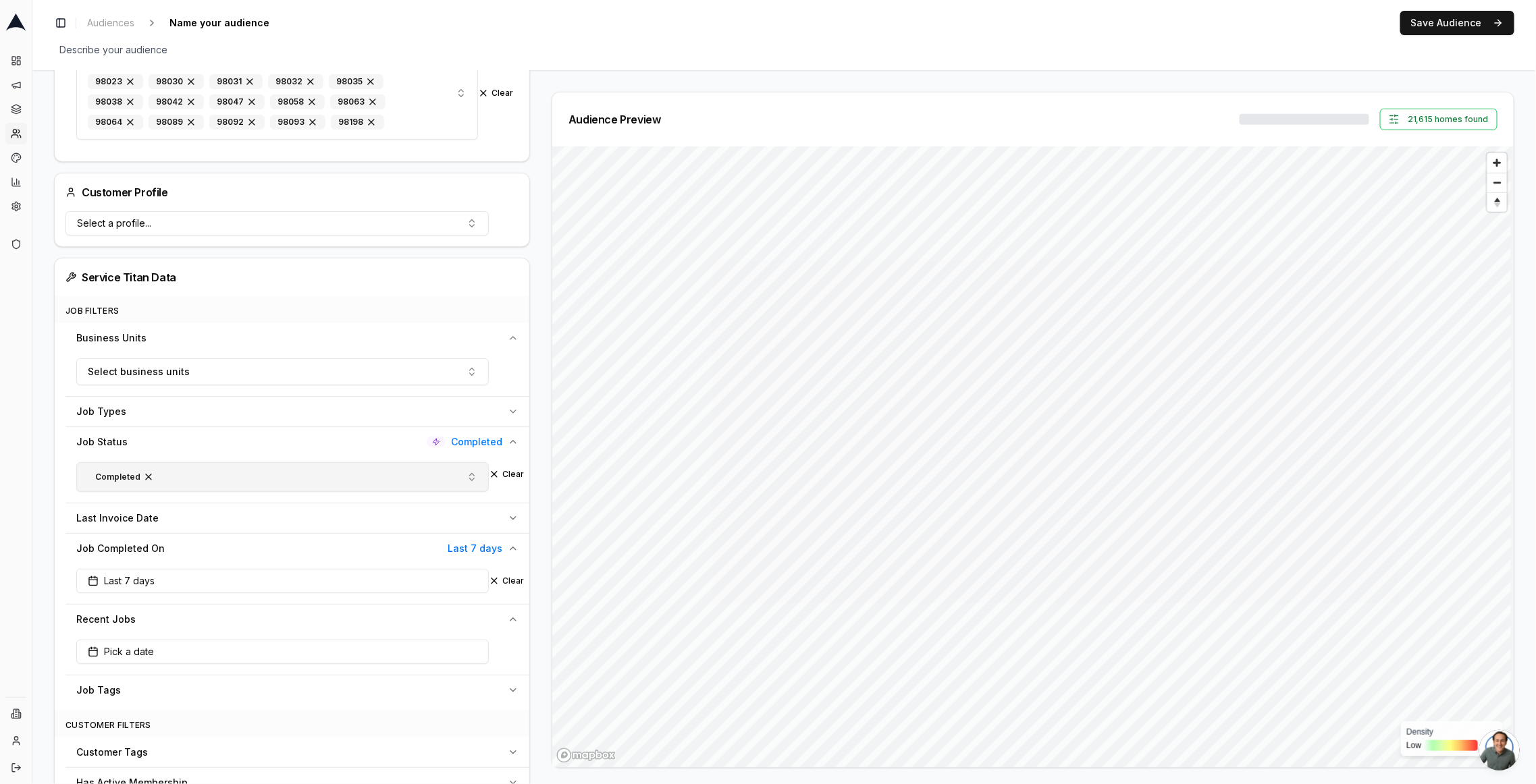
click at [192, 388] on div "Select business units" at bounding box center [297, 375] width 464 height 44
click at [196, 377] on button "Select business units" at bounding box center [283, 372] width 413 height 27
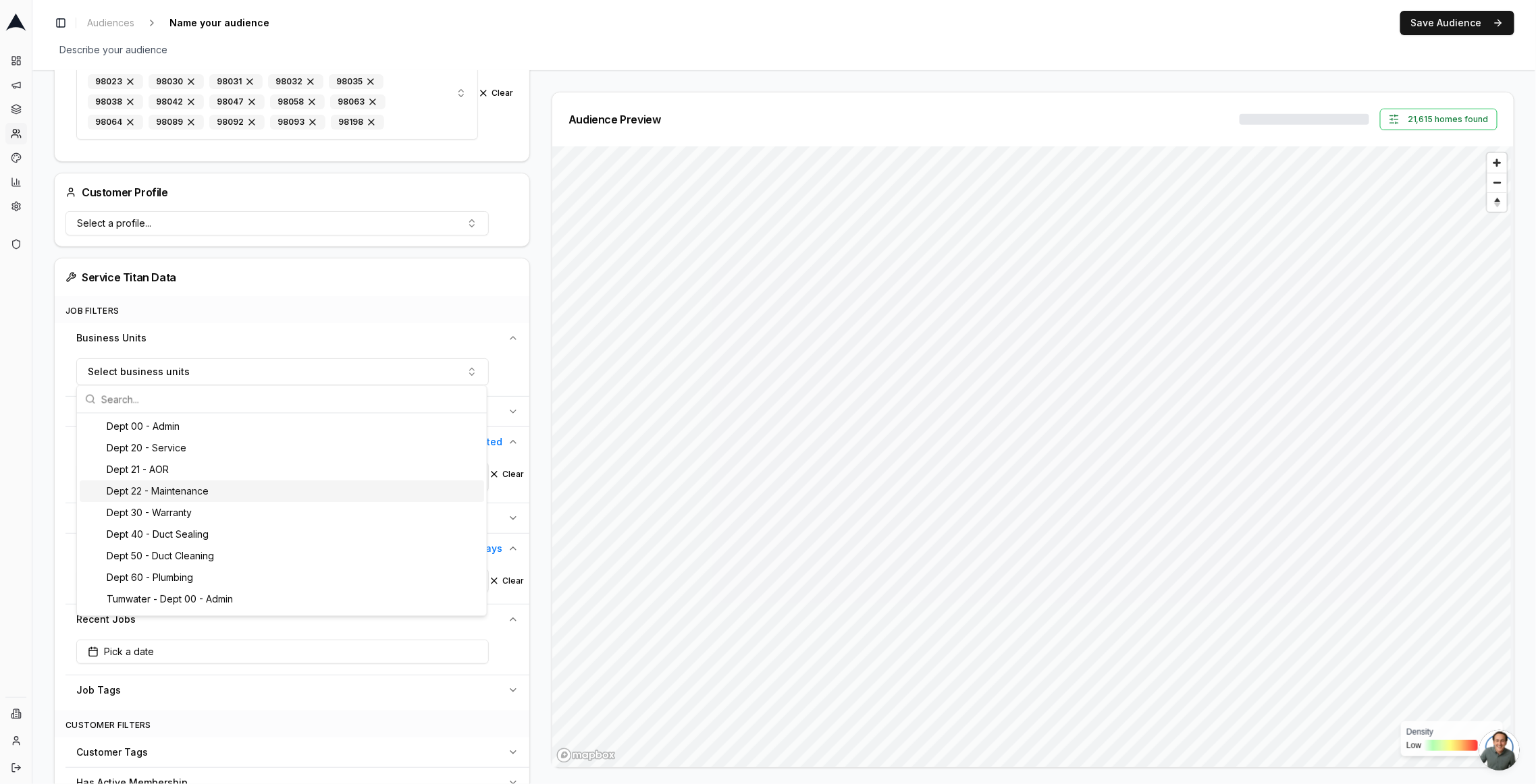
click at [267, 486] on div "Dept 22 - Maintenance" at bounding box center [282, 492] width 405 height 22
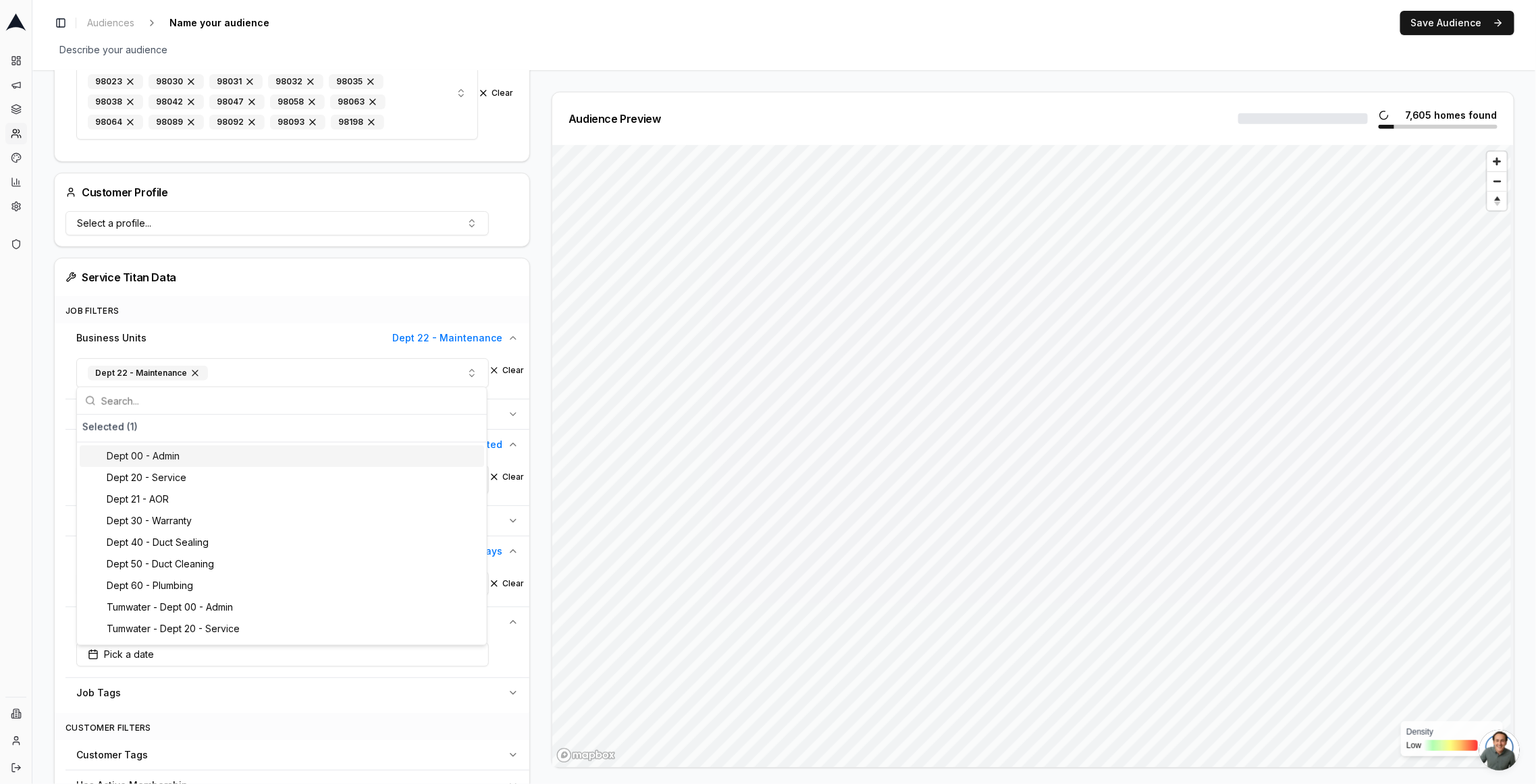
click at [47, 374] on div "Audience Configuration Recently Scheduled Jobs • Dynamic Audience Updates every…" at bounding box center [784, 722] width 1504 height 1917
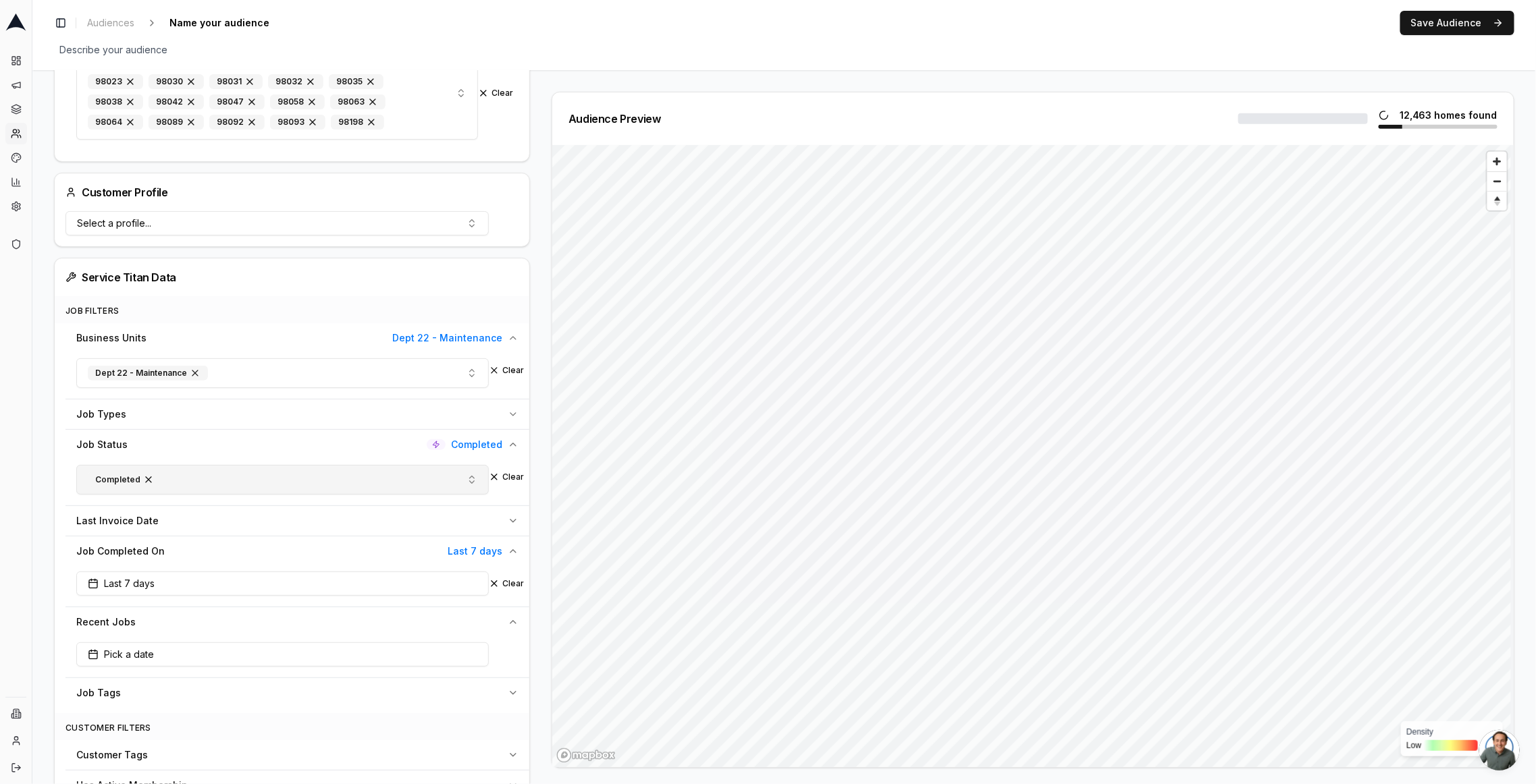
click at [192, 408] on div "Job Types" at bounding box center [289, 415] width 426 height 14
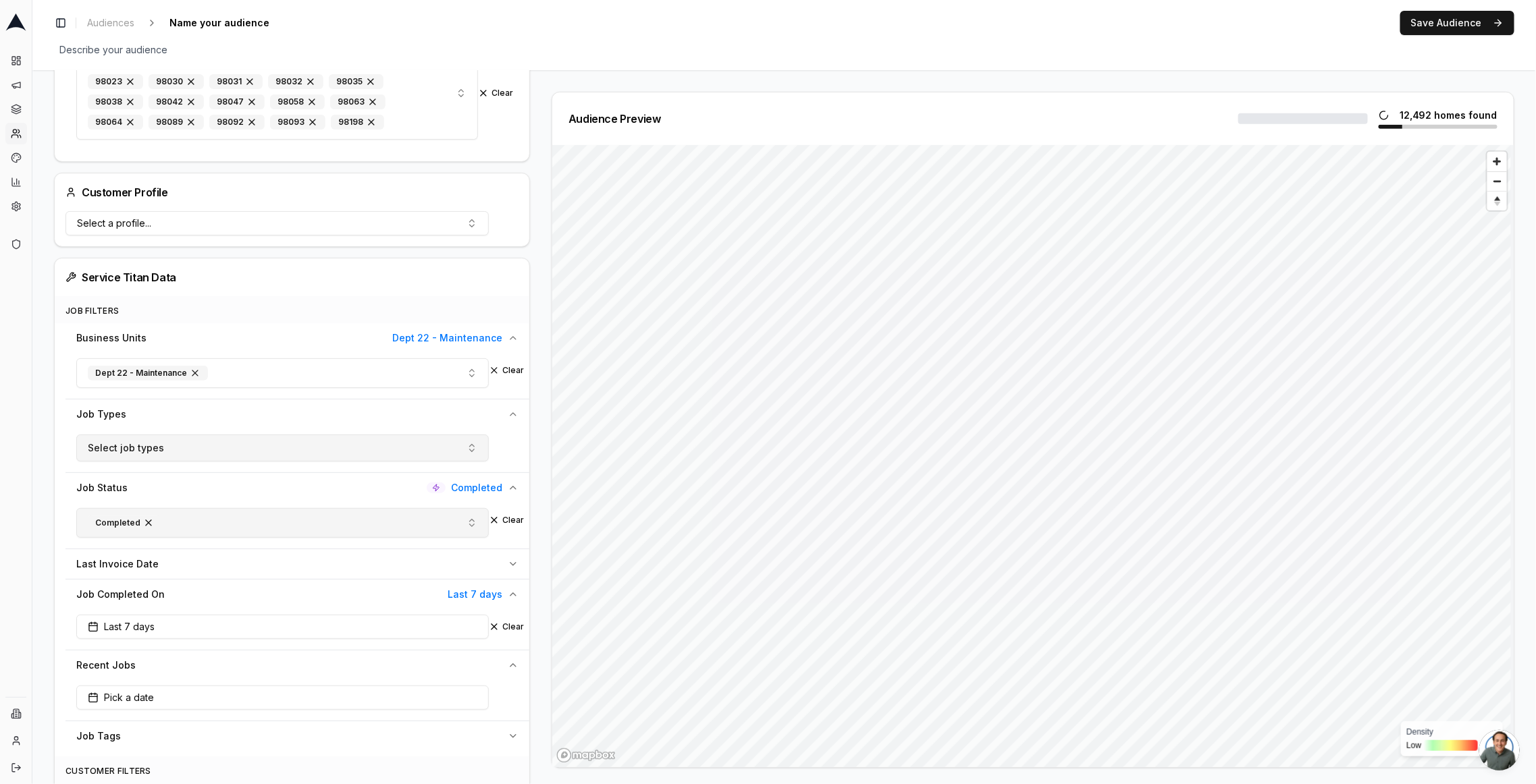
click at [108, 441] on span "Select job types" at bounding box center [126, 448] width 76 height 14
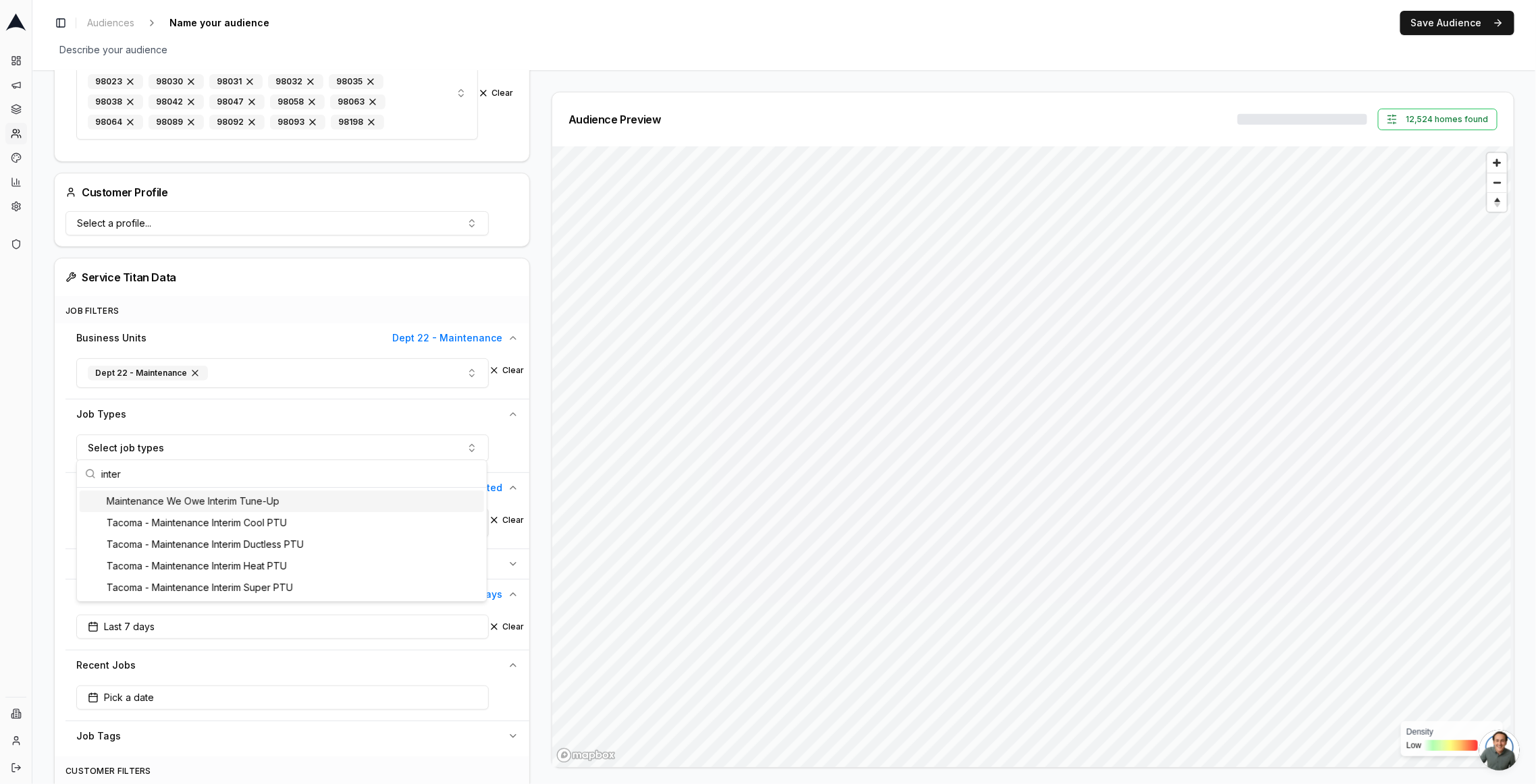
type input "inter"
click at [293, 497] on div "Maintenance We Owe Interim Tune-Up" at bounding box center [282, 502] width 405 height 22
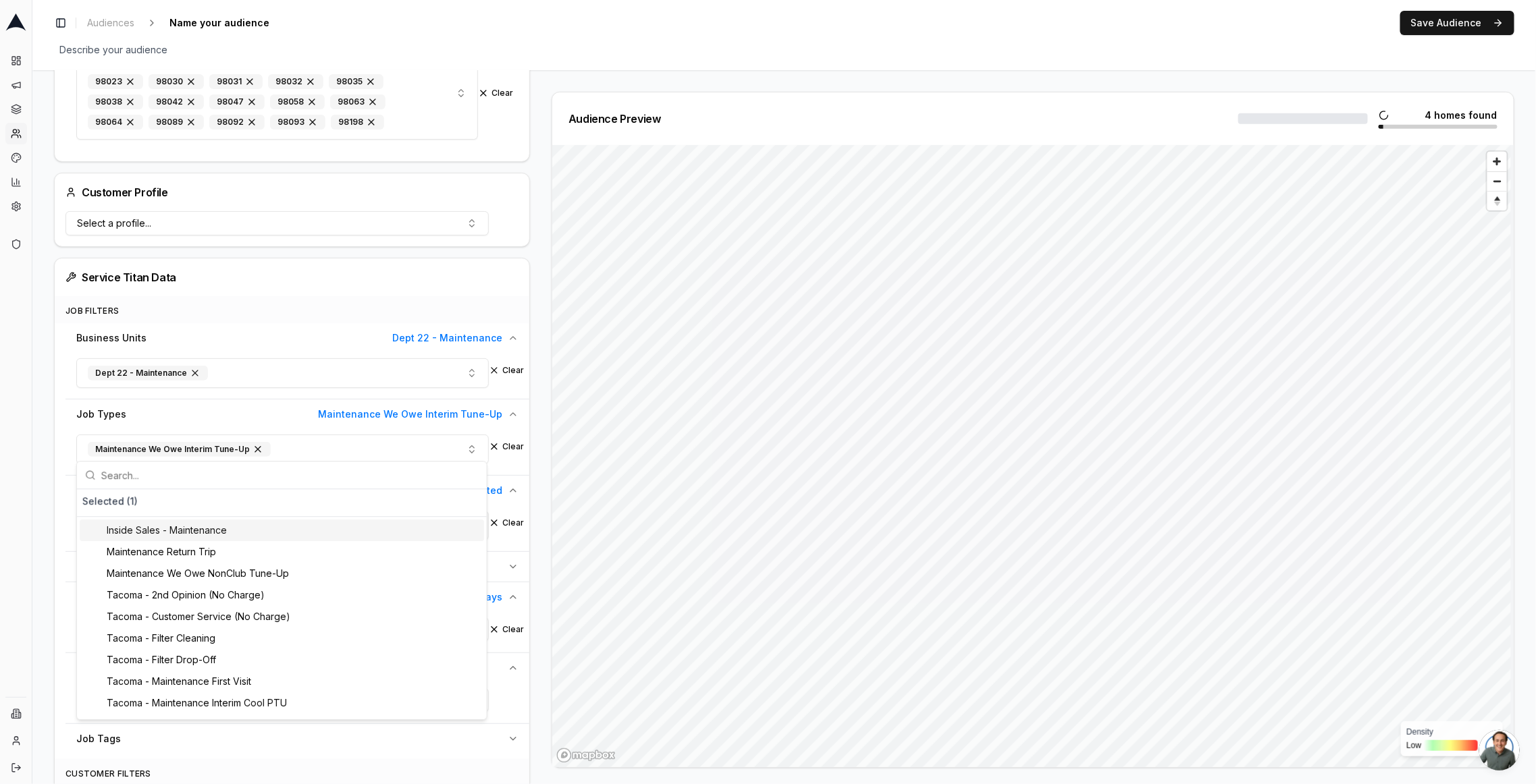
click at [45, 467] on div "Audience Configuration Recently Scheduled Jobs • Dynamic Audience Updates every…" at bounding box center [784, 746] width 1504 height 1963
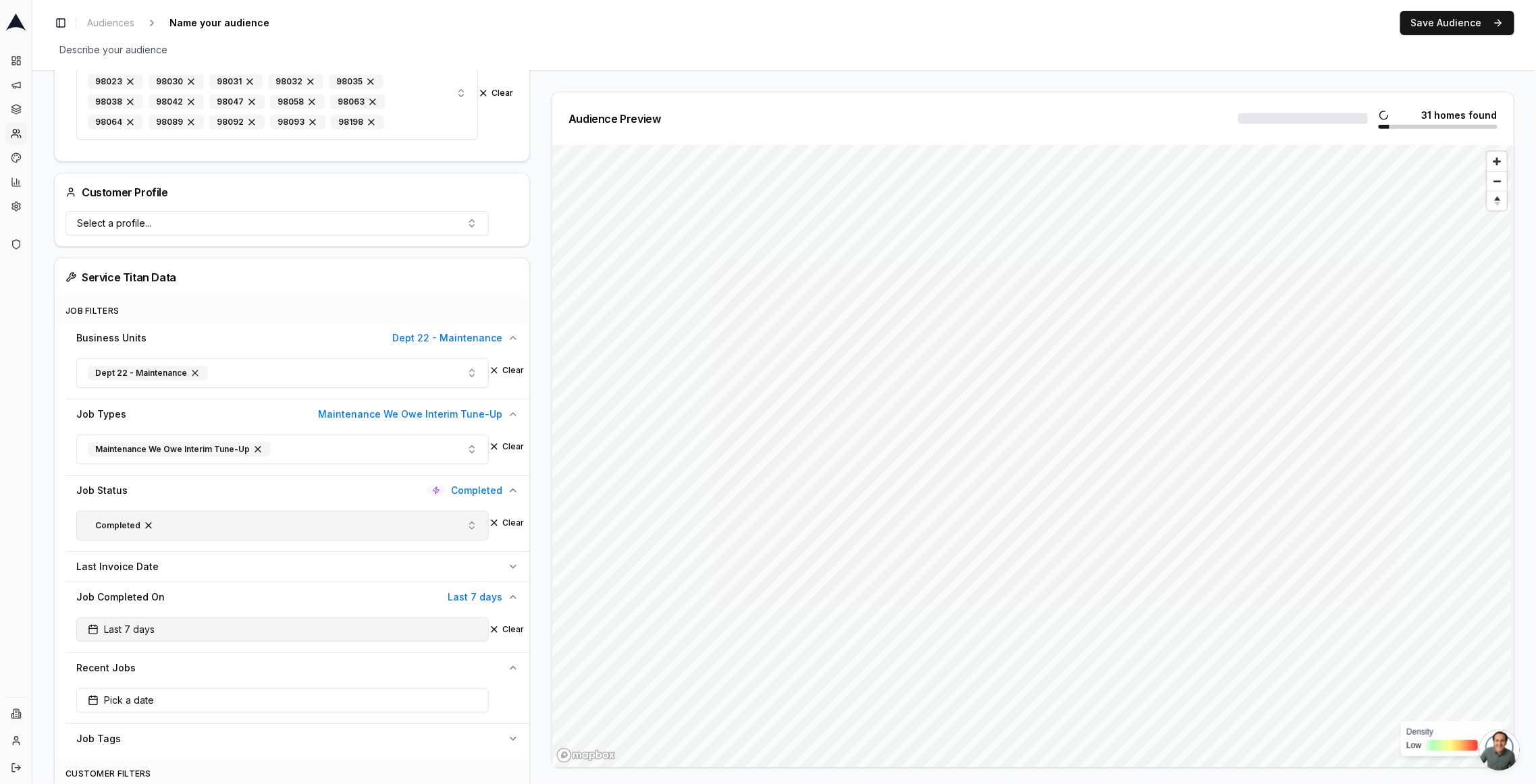
click at [419, 547] on button "Last 7 days" at bounding box center [283, 629] width 413 height 24
click at [214, 547] on input "7" at bounding box center [206, 695] width 54 height 24
click at [218, 547] on input "6" at bounding box center [206, 695] width 54 height 24
click at [218, 547] on input "5" at bounding box center [206, 695] width 54 height 24
click at [218, 547] on input "4" at bounding box center [206, 695] width 54 height 24
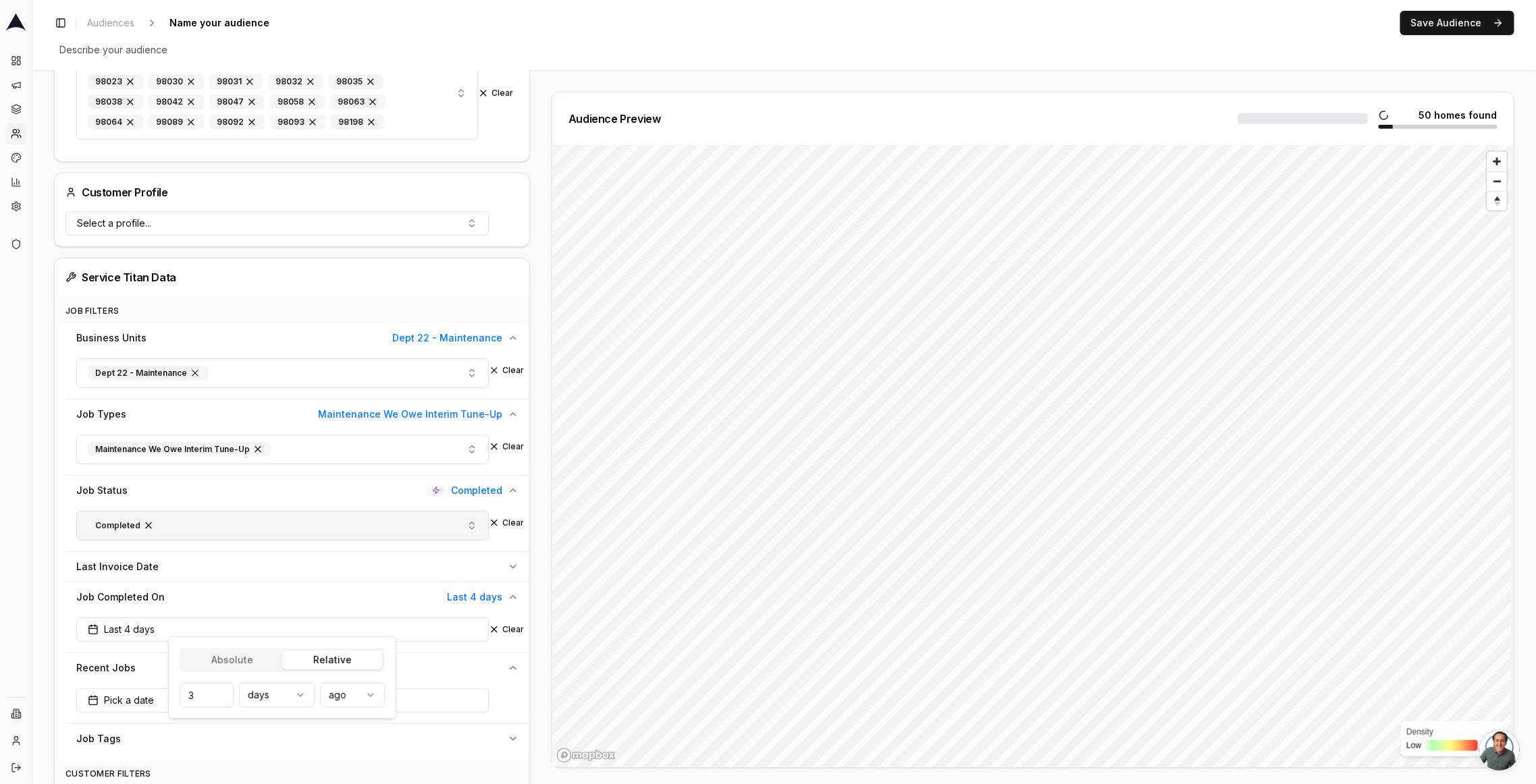
click at [217, 547] on input "3" at bounding box center [206, 695] width 54 height 24
click at [216, 547] on input "2" at bounding box center [206, 695] width 54 height 24
click at [216, 547] on input "3" at bounding box center [206, 695] width 54 height 24
click at [221, 547] on input "2" at bounding box center [206, 695] width 54 height 24
type input "1"
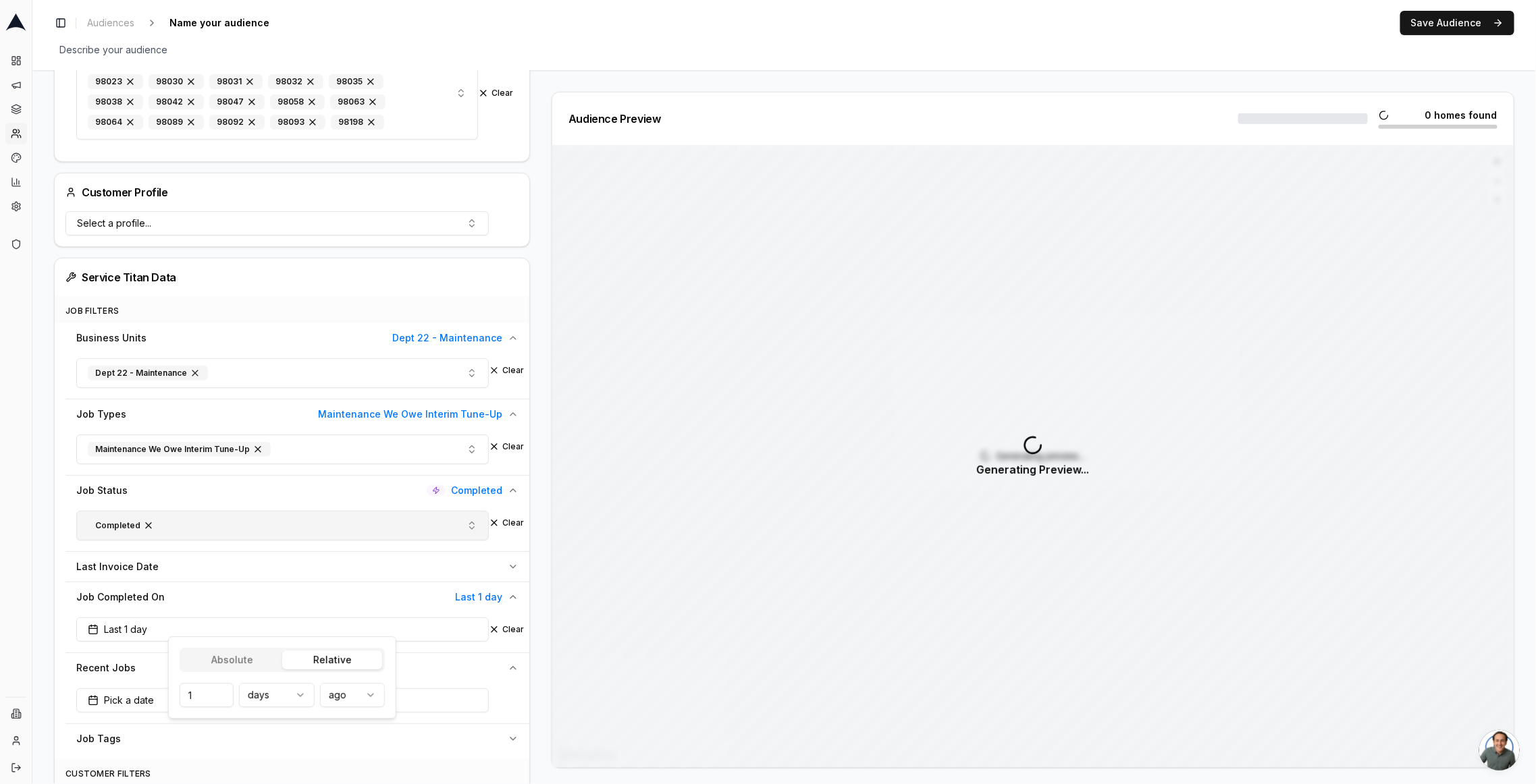
click at [221, 547] on input "1" at bounding box center [206, 695] width 54 height 24
click at [44, 536] on div "Audience Configuration Recently Scheduled Jobs • Dynamic Audience Updates every…" at bounding box center [784, 746] width 1504 height 1963
click at [1279, 119] on icon "button" at bounding box center [1282, 118] width 6 height 6
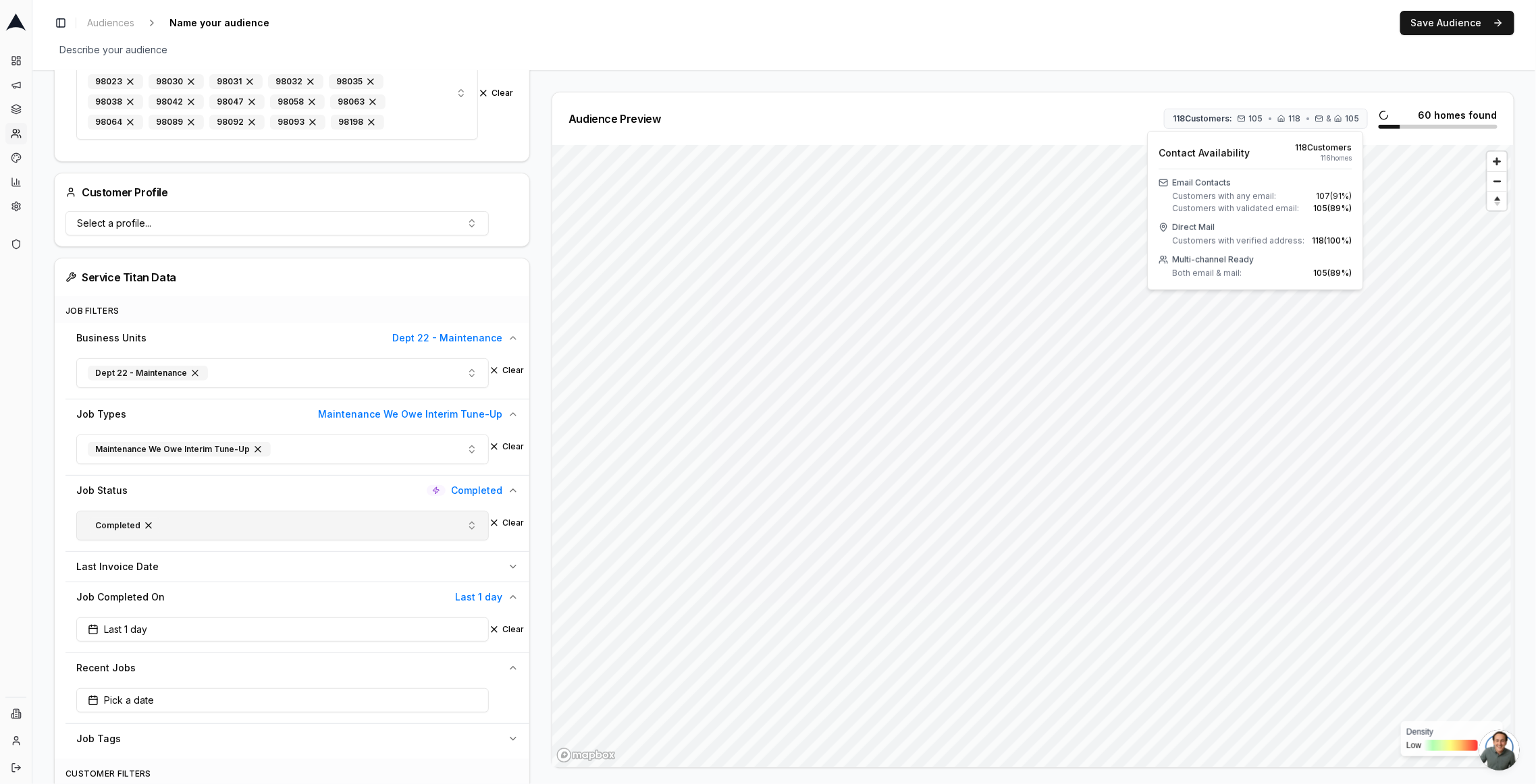
click at [1319, 206] on span "105 ( 89 %)" at bounding box center [1332, 208] width 38 height 11
click at [533, 391] on div "Audience Configuration Recently Scheduled Jobs • Dynamic Audience Updates every…" at bounding box center [297, 745] width 487 height 1919
click at [1322, 125] on button "118 Customers: 105 • 118 • & 105" at bounding box center [1280, 120] width 204 height 20
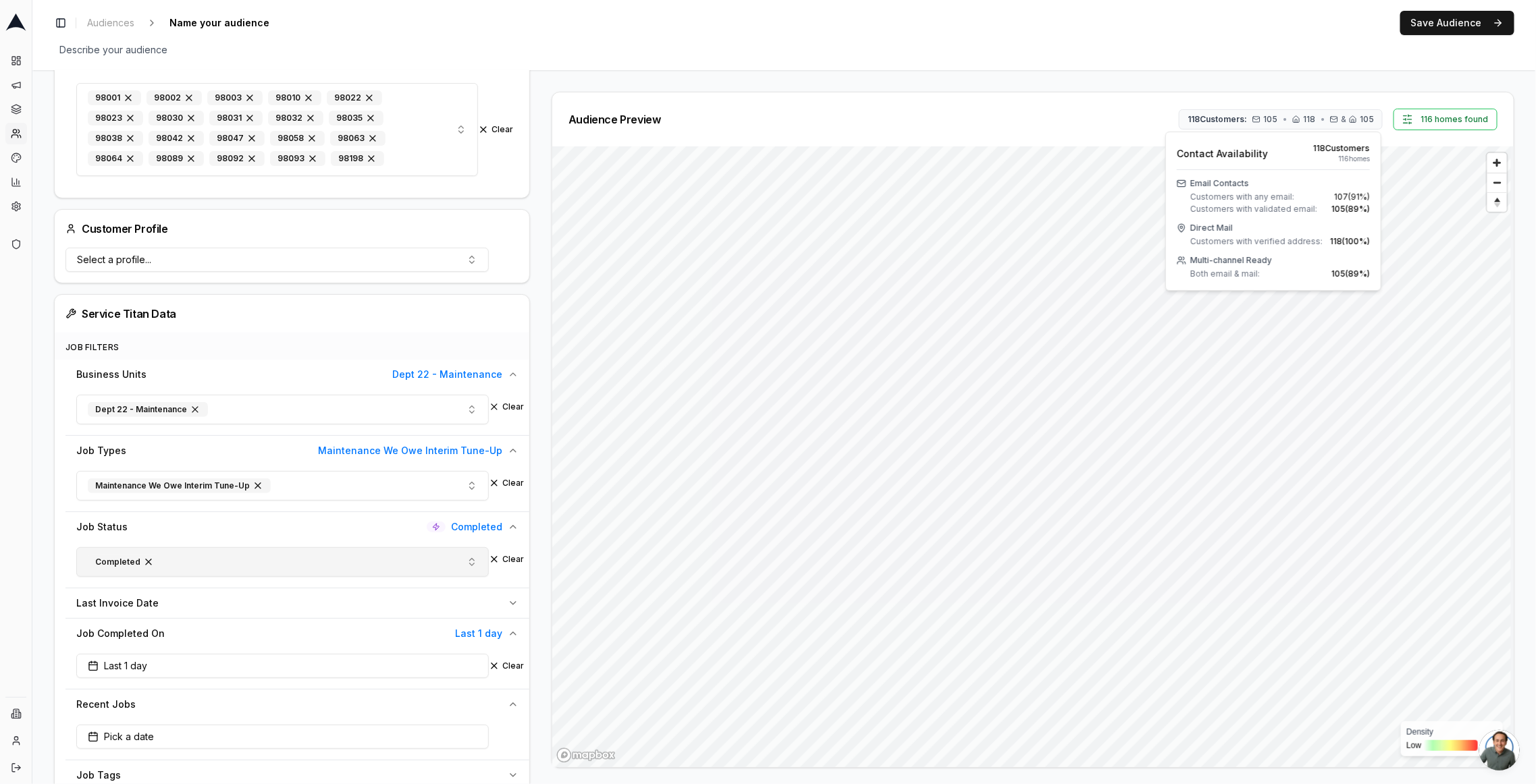
scroll to position [181, 0]
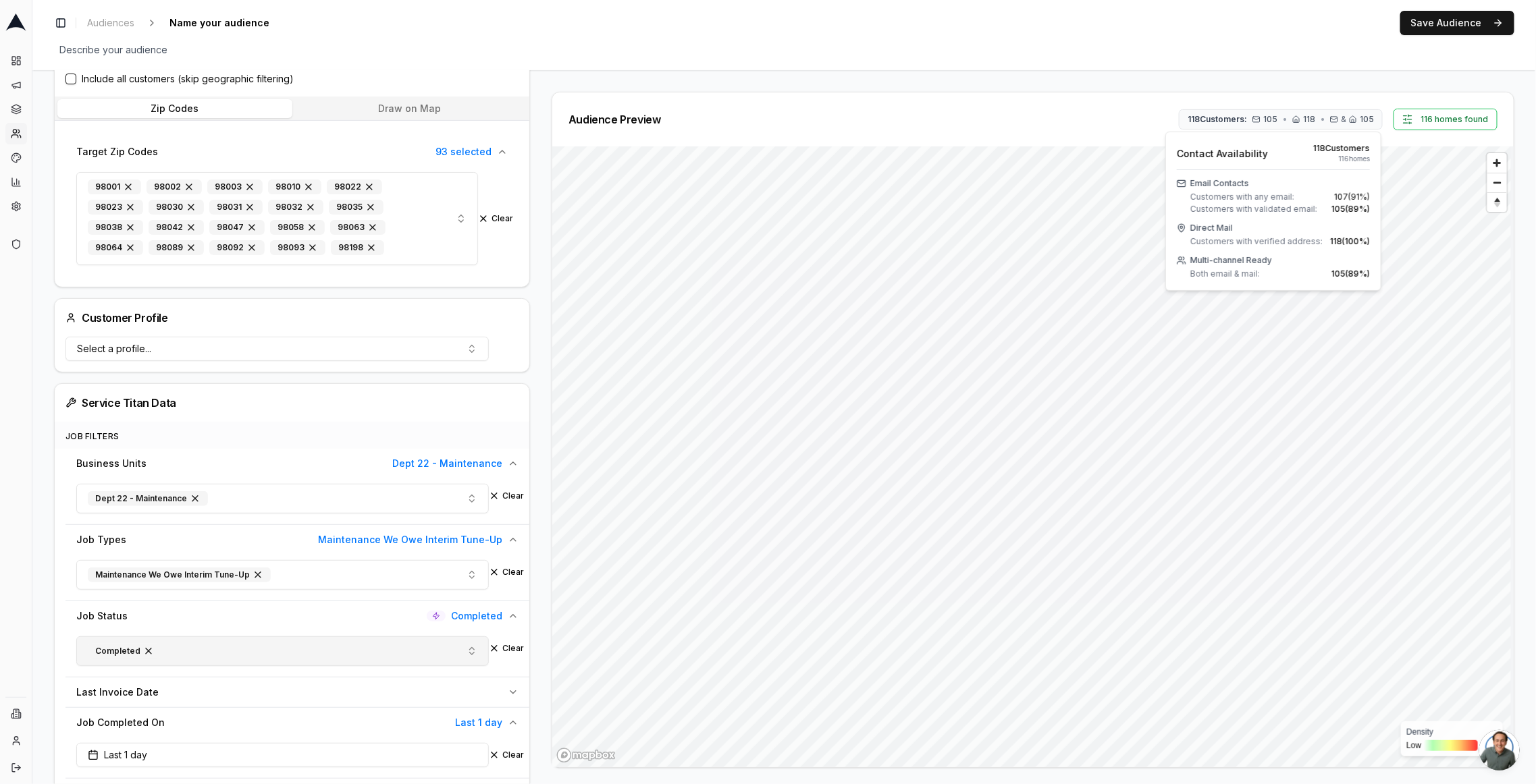
click at [188, 36] on div "Toggle Sidebar Audiences Name your audience Edit Save Audience Describe your au…" at bounding box center [784, 35] width 1504 height 70
click at [191, 28] on span "Name your audience" at bounding box center [219, 23] width 110 height 19
type input "Email - Interim tune ups; last 1 day; dynamic"
click at [307, 26] on div "Email - Interim tune ups; last 1 day; dynamic Save Cancel" at bounding box center [265, 23] width 203 height 20
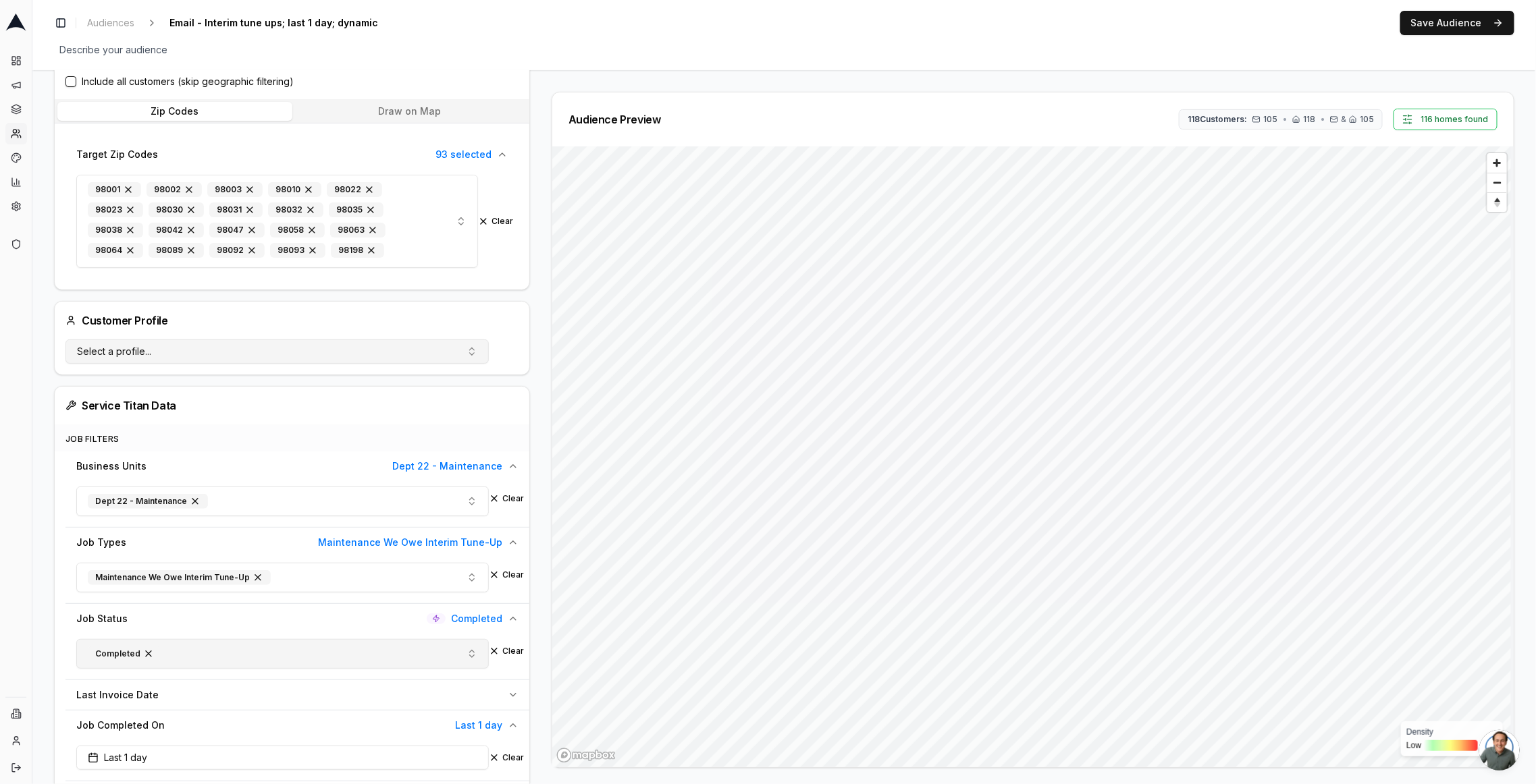
scroll to position [0, 0]
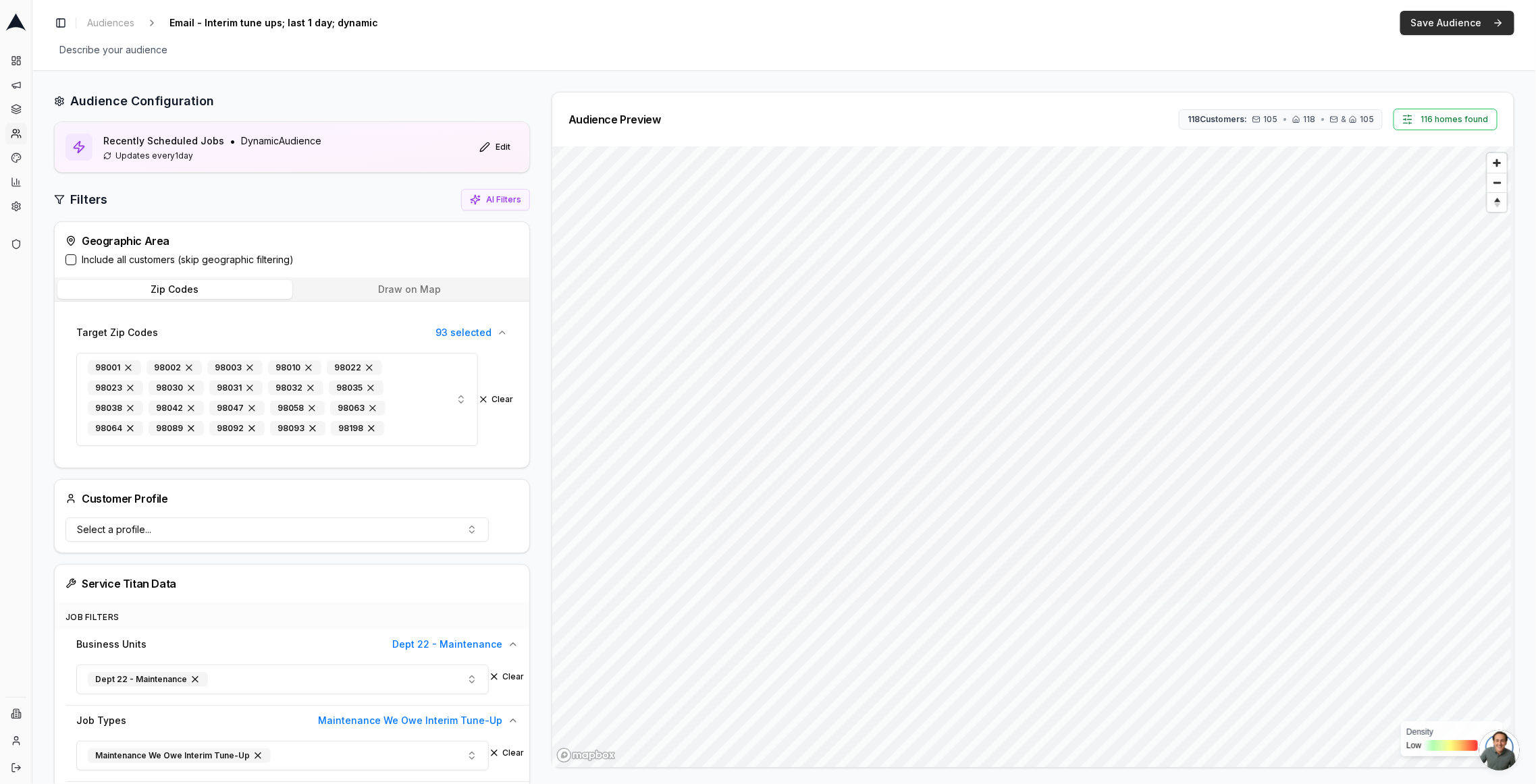
click at [1423, 23] on button "Save Audience" at bounding box center [1457, 23] width 114 height 24
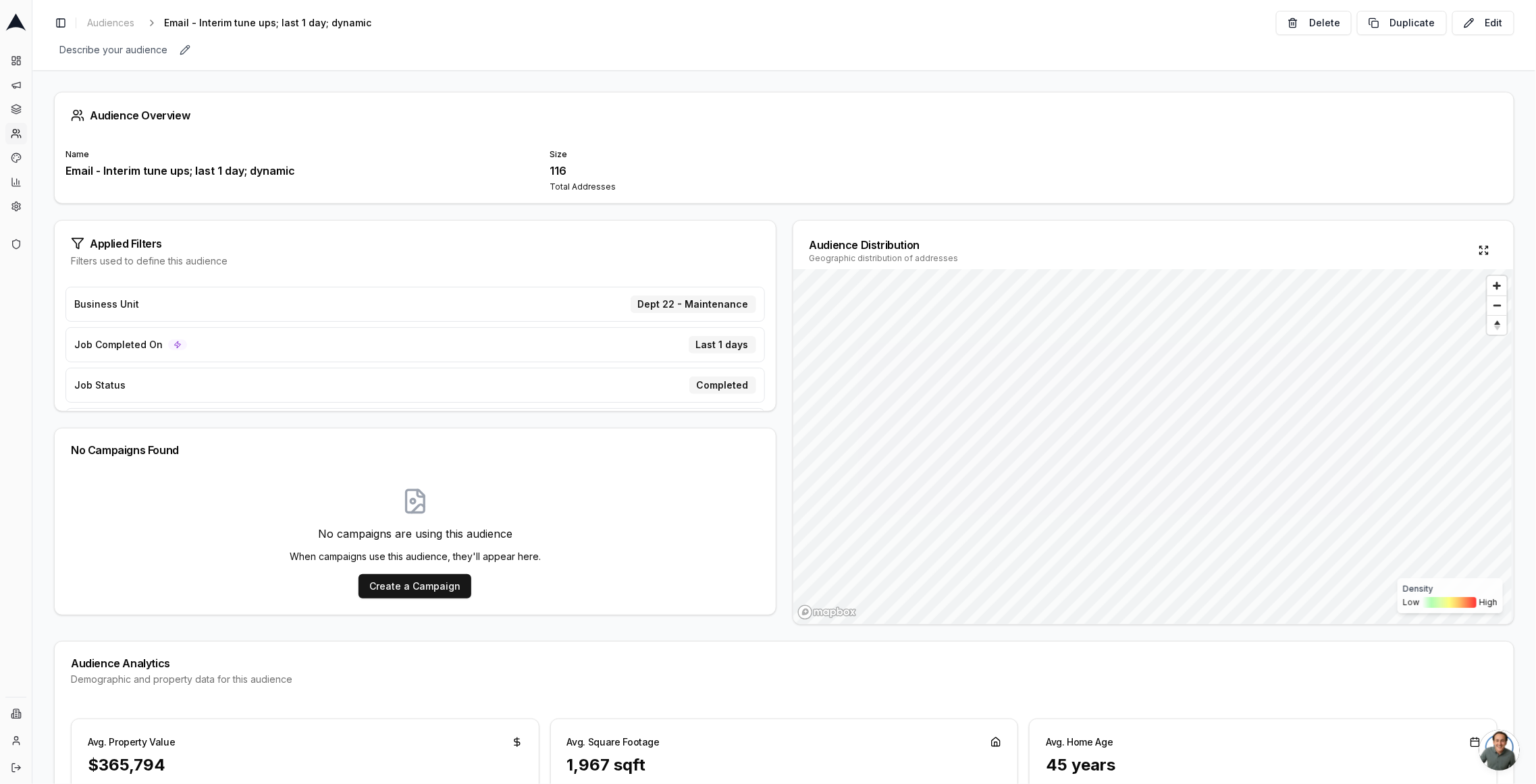
click at [625, 41] on div "Describe your audience Edit" at bounding box center [784, 50] width 1460 height 19
click at [15, 160] on icon at bounding box center [16, 158] width 11 height 11
